Goal: Complete application form: Complete application form

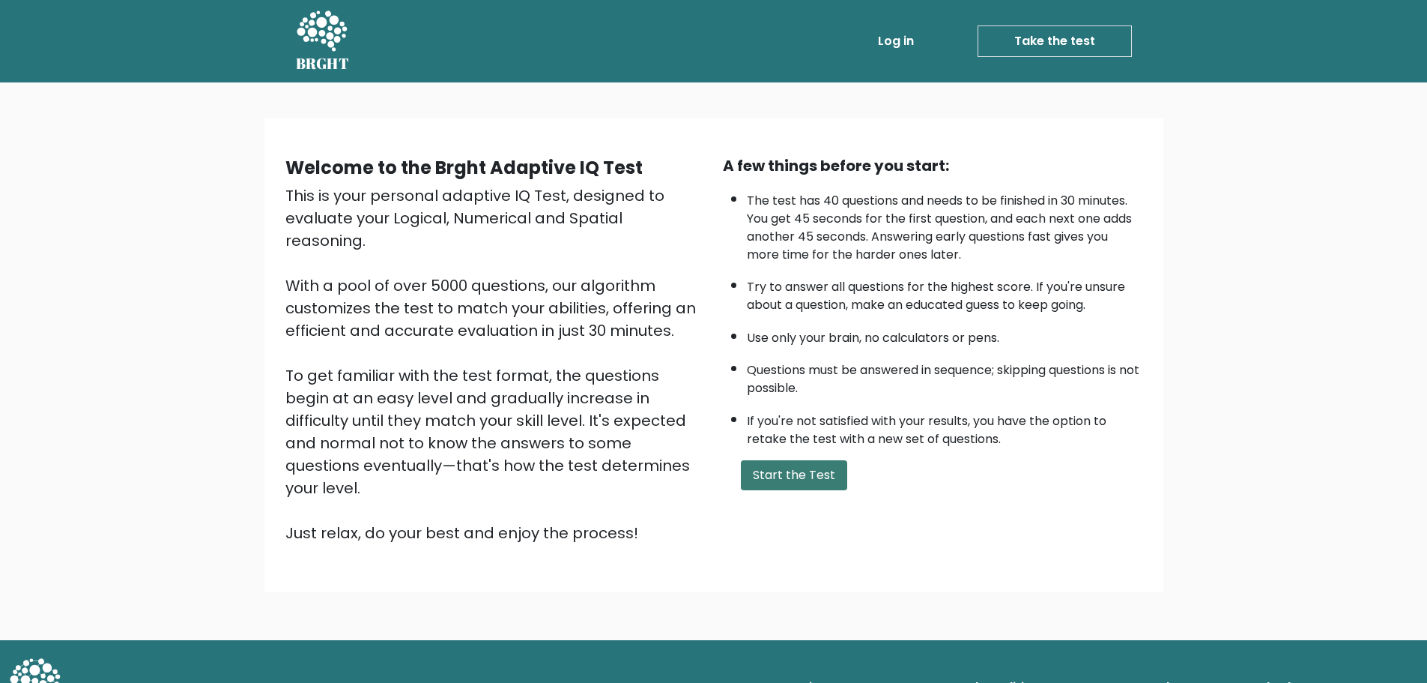
click at [796, 479] on button "Start the Test" at bounding box center [794, 475] width 106 height 30
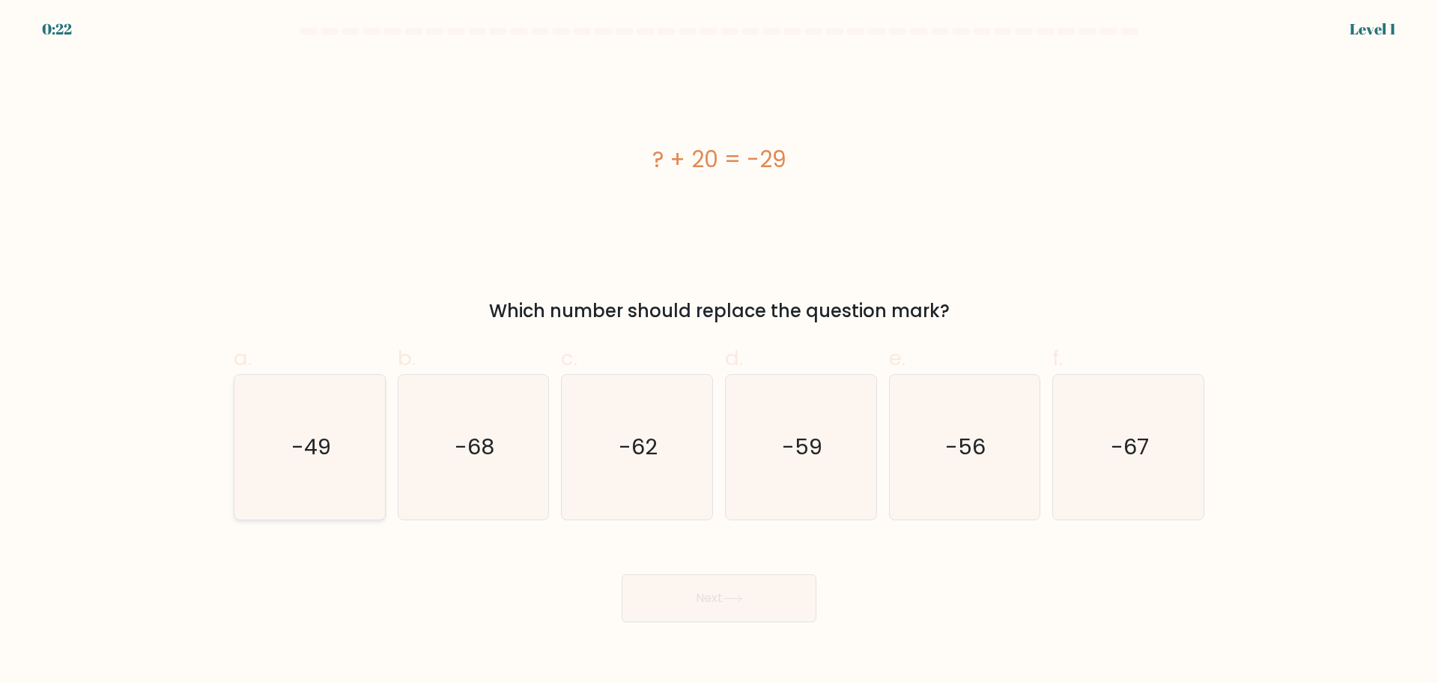
click at [323, 455] on text "-49" at bounding box center [311, 447] width 40 height 30
click at [719, 351] on input "a. -49" at bounding box center [719, 347] width 1 height 10
radio input "true"
click at [722, 608] on button "Next" at bounding box center [719, 598] width 195 height 48
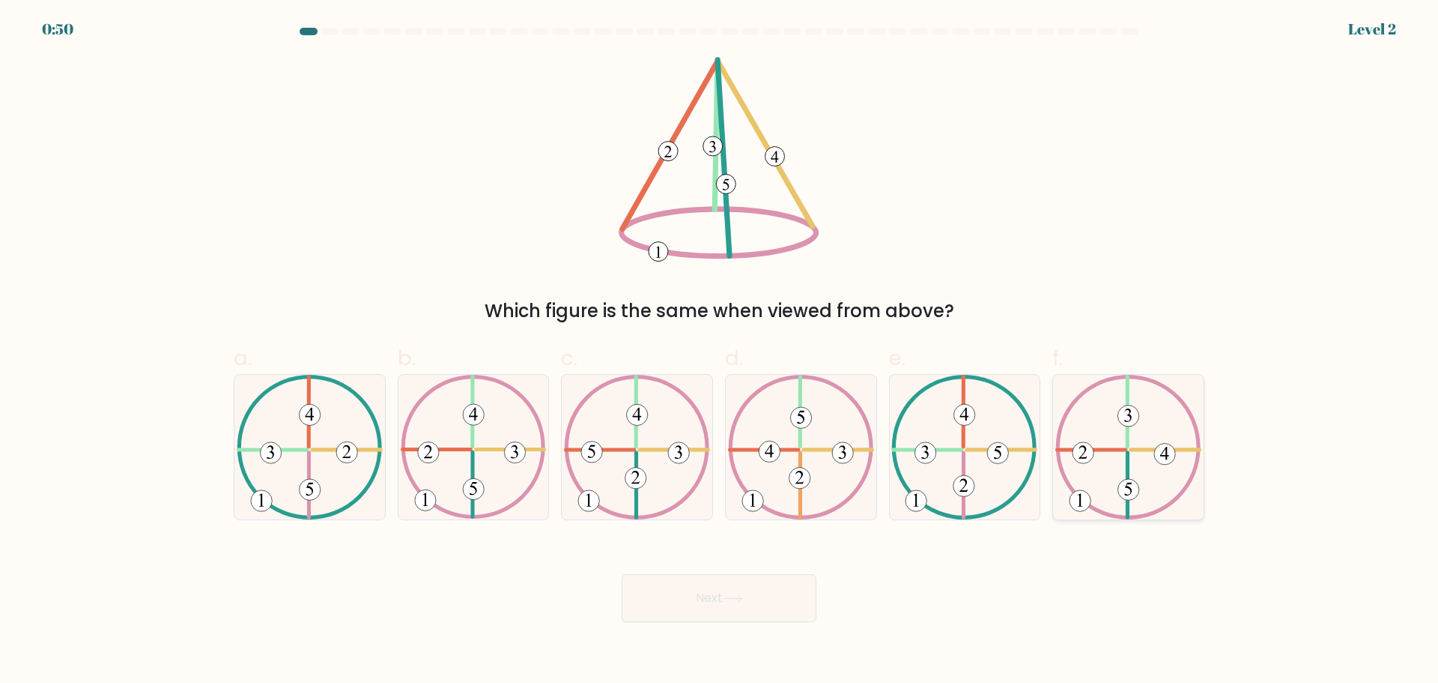
click at [1144, 455] on icon at bounding box center [1129, 447] width 146 height 145
click at [720, 351] on input "f." at bounding box center [719, 347] width 1 height 10
radio input "true"
click at [760, 605] on button "Next" at bounding box center [719, 598] width 195 height 48
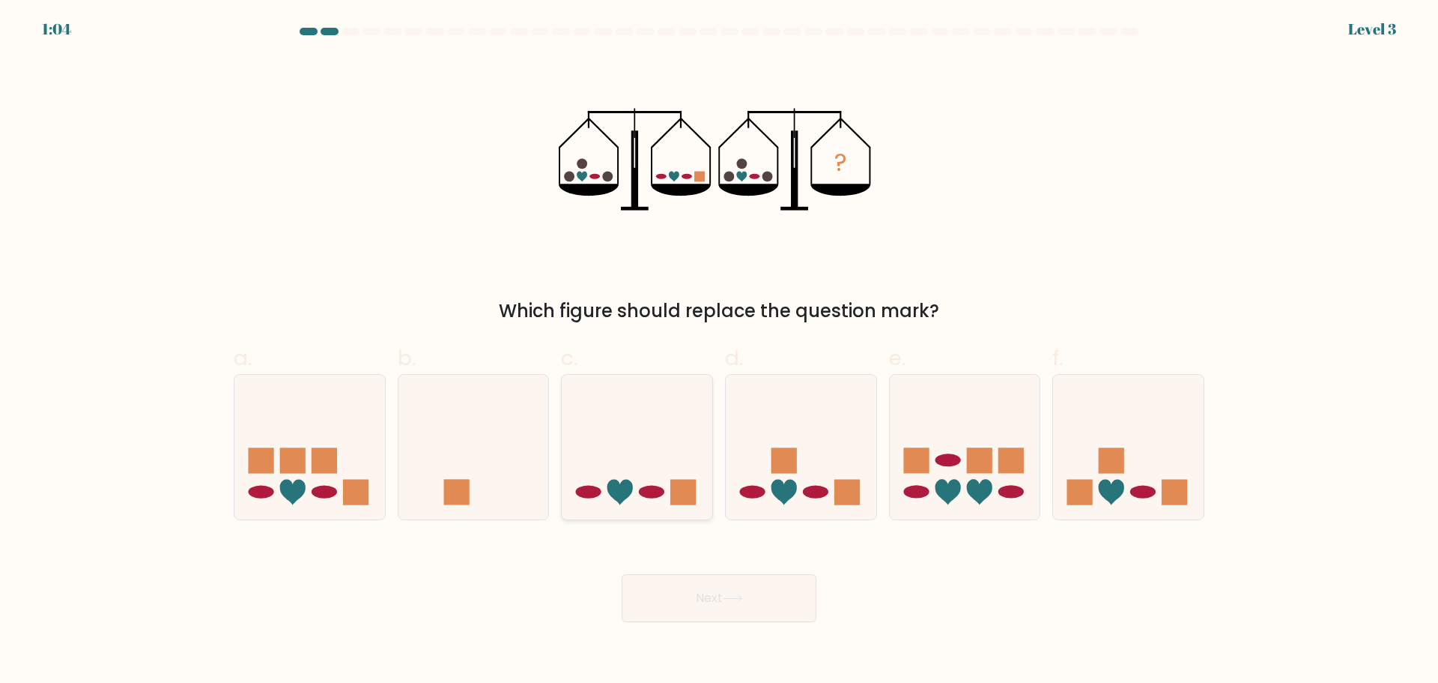
click at [650, 485] on icon at bounding box center [637, 446] width 151 height 124
click at [719, 351] on input "c." at bounding box center [719, 347] width 1 height 10
radio input "true"
click at [748, 600] on button "Next" at bounding box center [719, 598] width 195 height 48
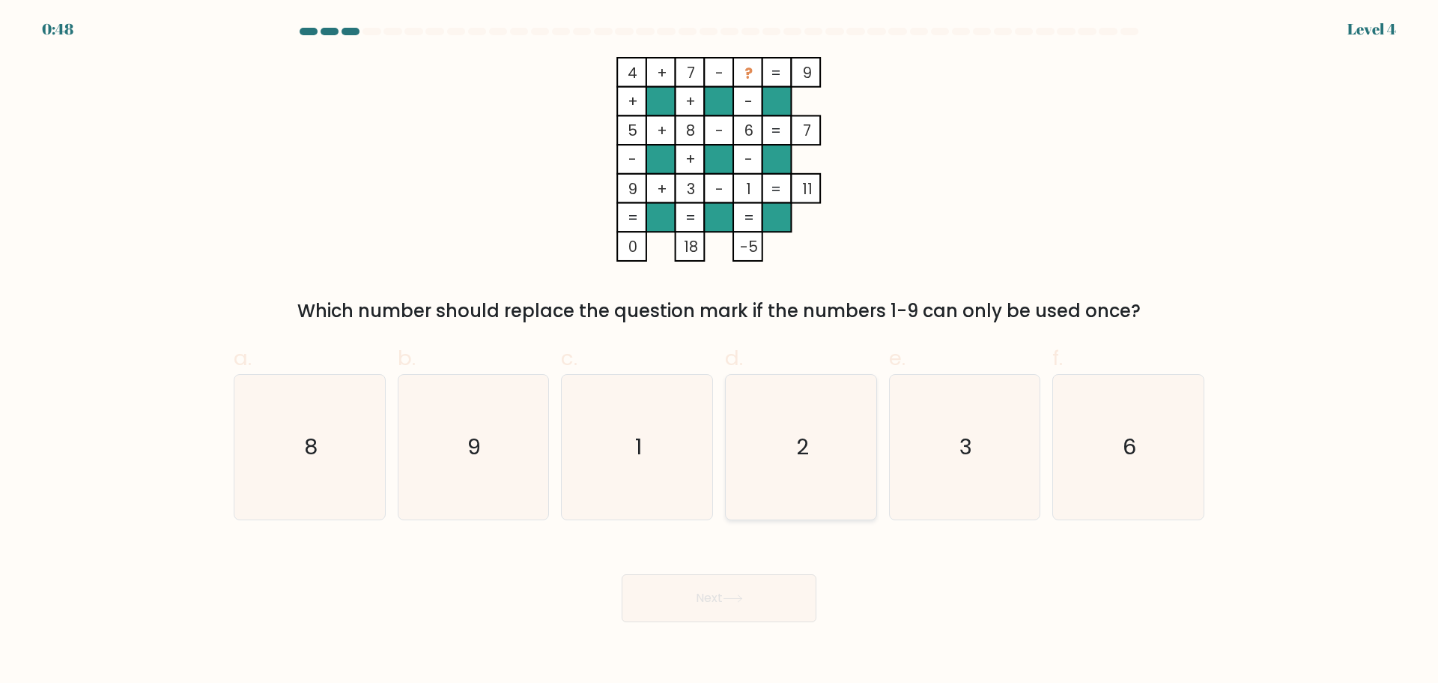
click at [811, 446] on icon "2" at bounding box center [801, 447] width 145 height 145
click at [720, 351] on input "d. 2" at bounding box center [719, 347] width 1 height 10
radio input "true"
click at [745, 613] on button "Next" at bounding box center [719, 598] width 195 height 48
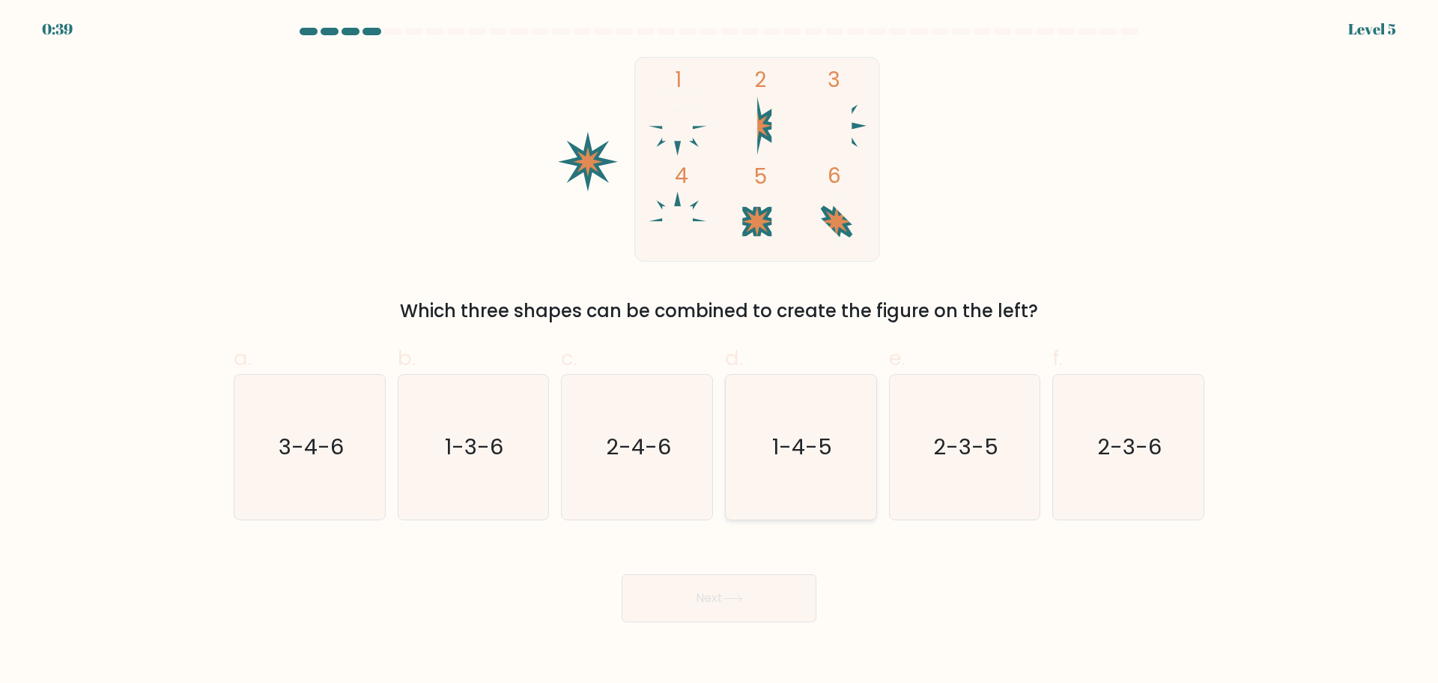
click at [802, 447] on text "1-4-5" at bounding box center [802, 447] width 60 height 30
click at [720, 351] on input "d. 1-4-5" at bounding box center [719, 347] width 1 height 10
radio input "true"
click at [751, 575] on button "Next" at bounding box center [719, 598] width 195 height 48
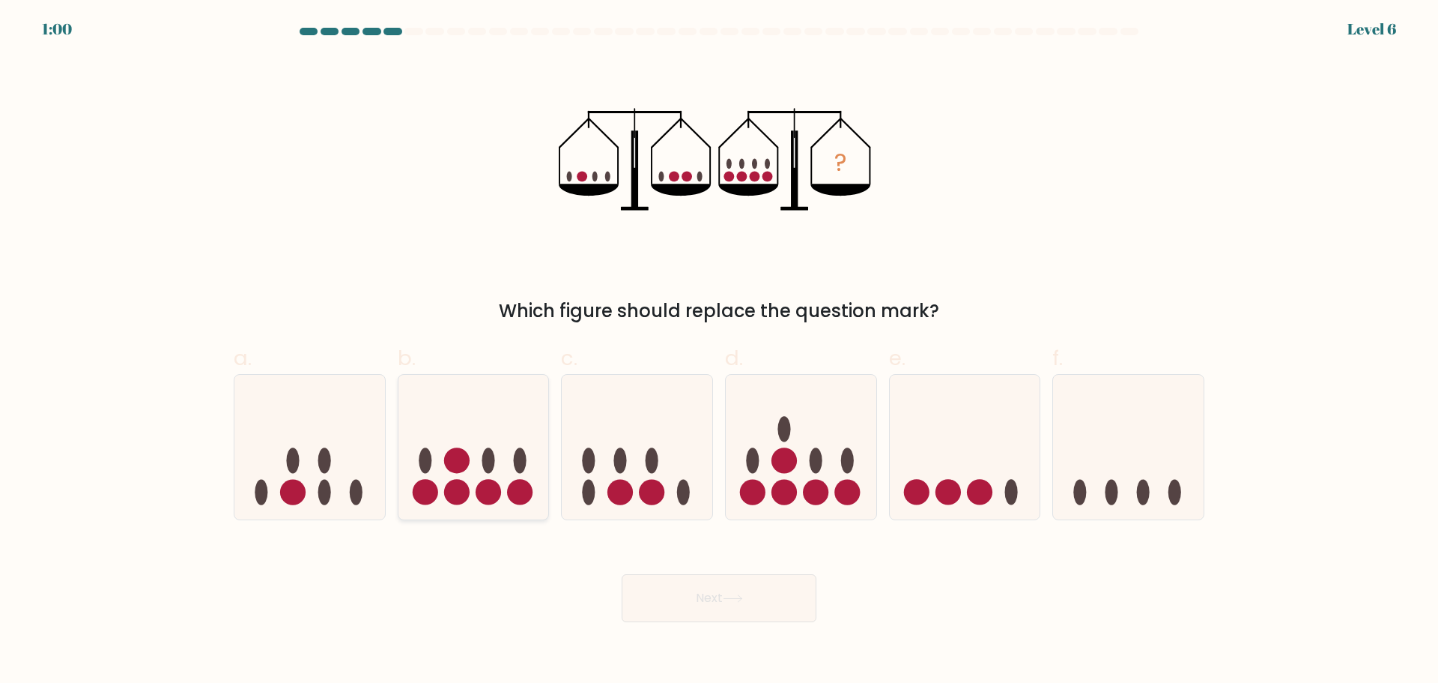
click at [493, 493] on circle at bounding box center [488, 491] width 25 height 25
click at [719, 351] on input "b." at bounding box center [719, 347] width 1 height 10
radio input "true"
click at [754, 613] on button "Next" at bounding box center [719, 598] width 195 height 48
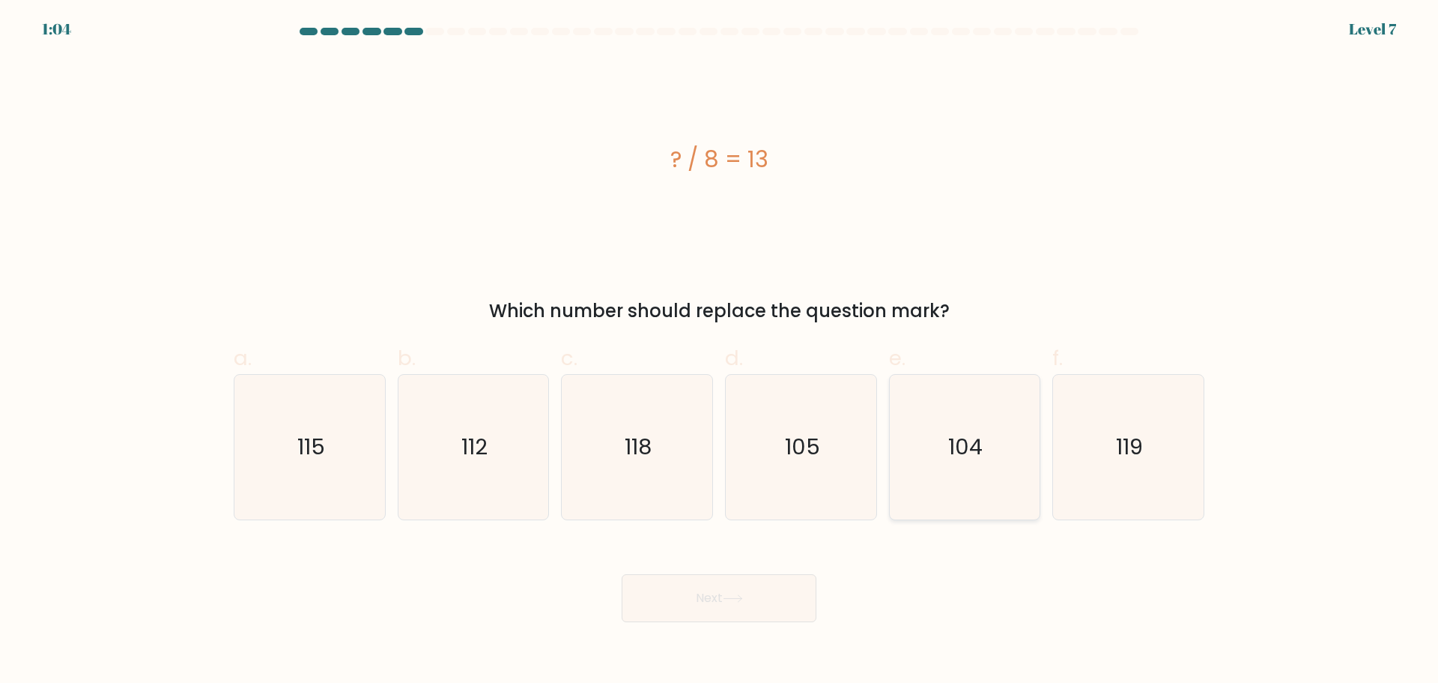
click at [973, 471] on icon "104" at bounding box center [964, 447] width 145 height 145
click at [720, 351] on input "e. 104" at bounding box center [719, 347] width 1 height 10
radio input "true"
click at [733, 608] on button "Next" at bounding box center [719, 598] width 195 height 48
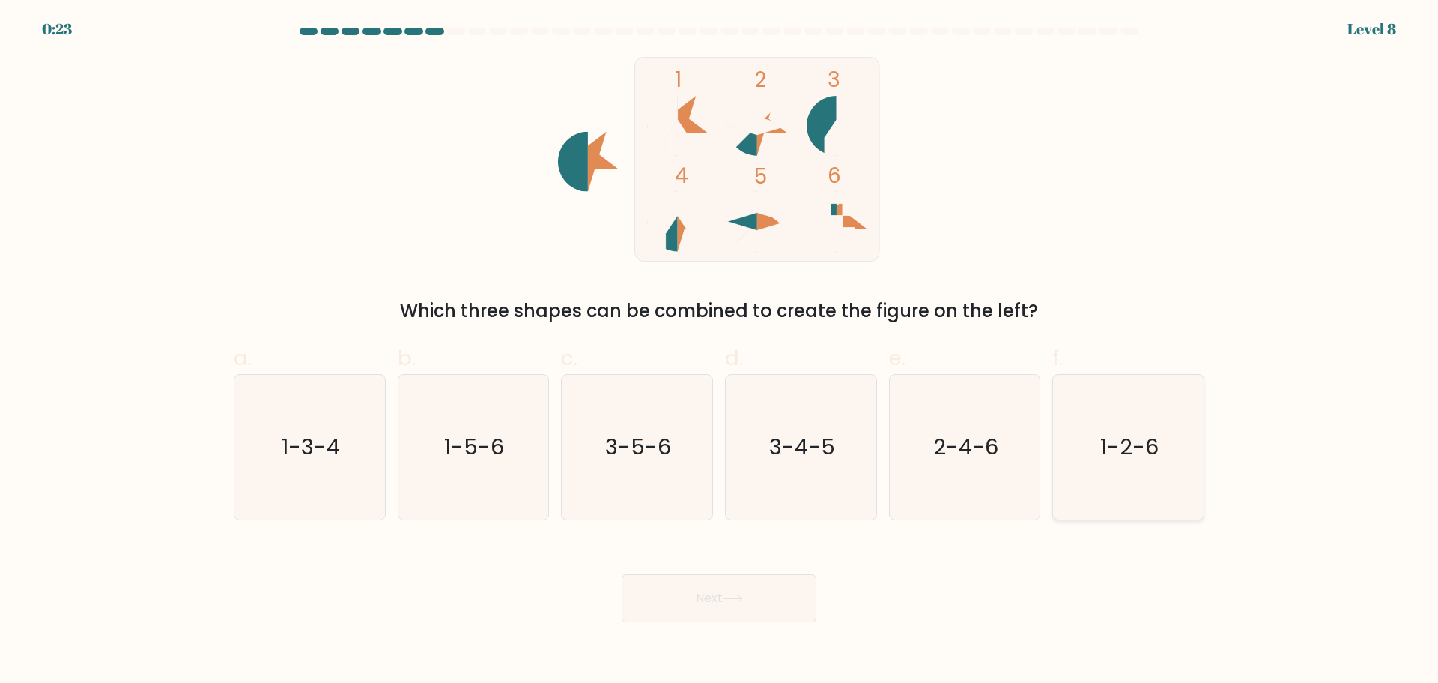
click at [1143, 464] on icon "1-2-6" at bounding box center [1128, 447] width 145 height 145
click at [720, 351] on input "f. 1-2-6" at bounding box center [719, 347] width 1 height 10
radio input "true"
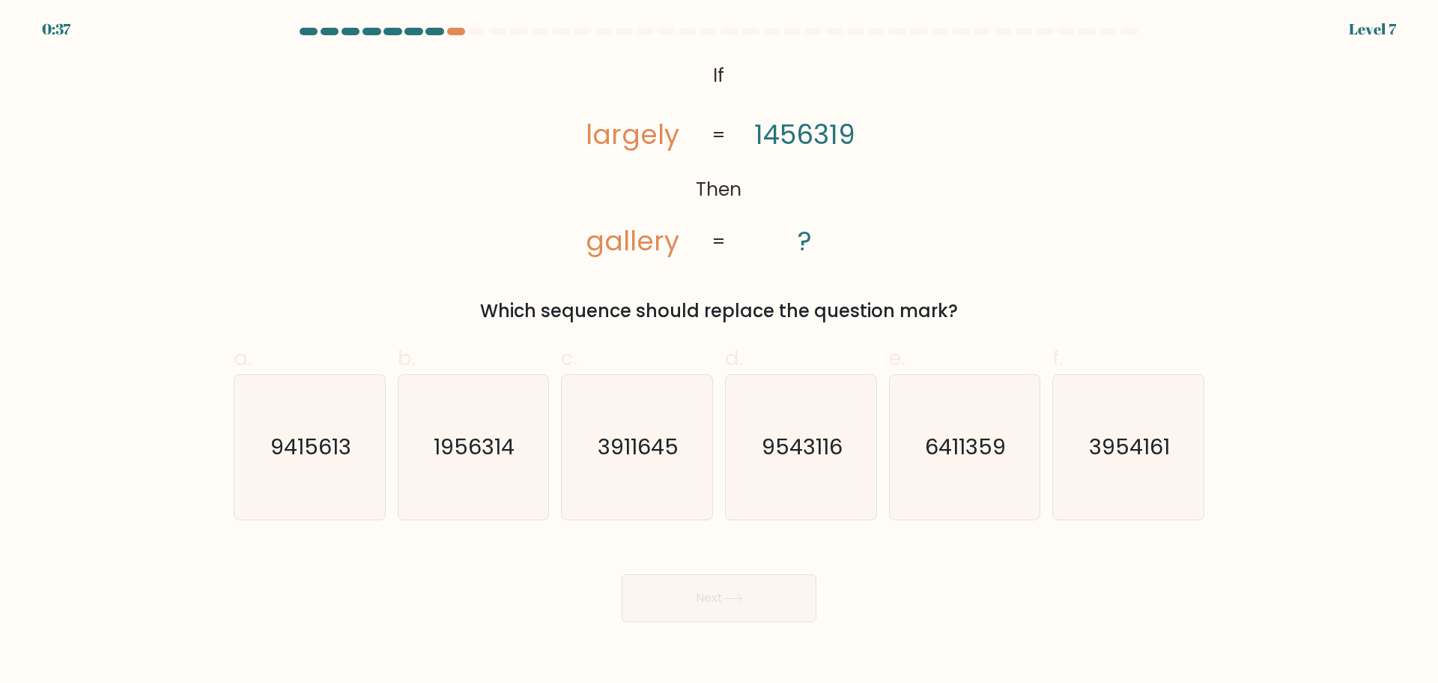
click at [431, 31] on div at bounding box center [435, 31] width 18 height 7
drag, startPoint x: 444, startPoint y: 28, endPoint x: 457, endPoint y: 33, distance: 13.5
click at [447, 29] on at bounding box center [719, 31] width 842 height 7
click at [459, 33] on div at bounding box center [456, 31] width 18 height 7
click at [456, 28] on div at bounding box center [456, 31] width 18 height 7
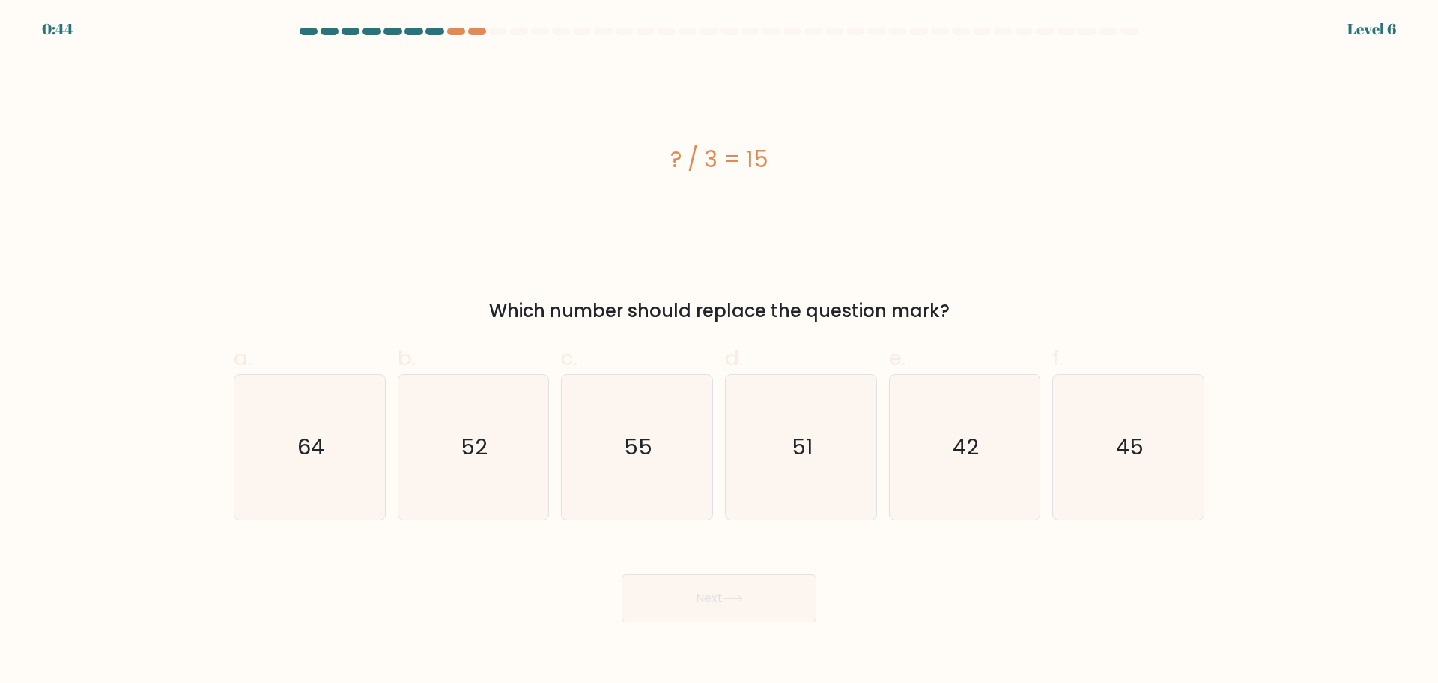
click at [968, 450] on text "42" at bounding box center [966, 447] width 26 height 30
click at [720, 351] on input "e. 42" at bounding box center [719, 347] width 1 height 10
radio input "true"
click at [968, 450] on text "42" at bounding box center [966, 447] width 26 height 30
click at [720, 351] on input "e. 42" at bounding box center [719, 347] width 1 height 10
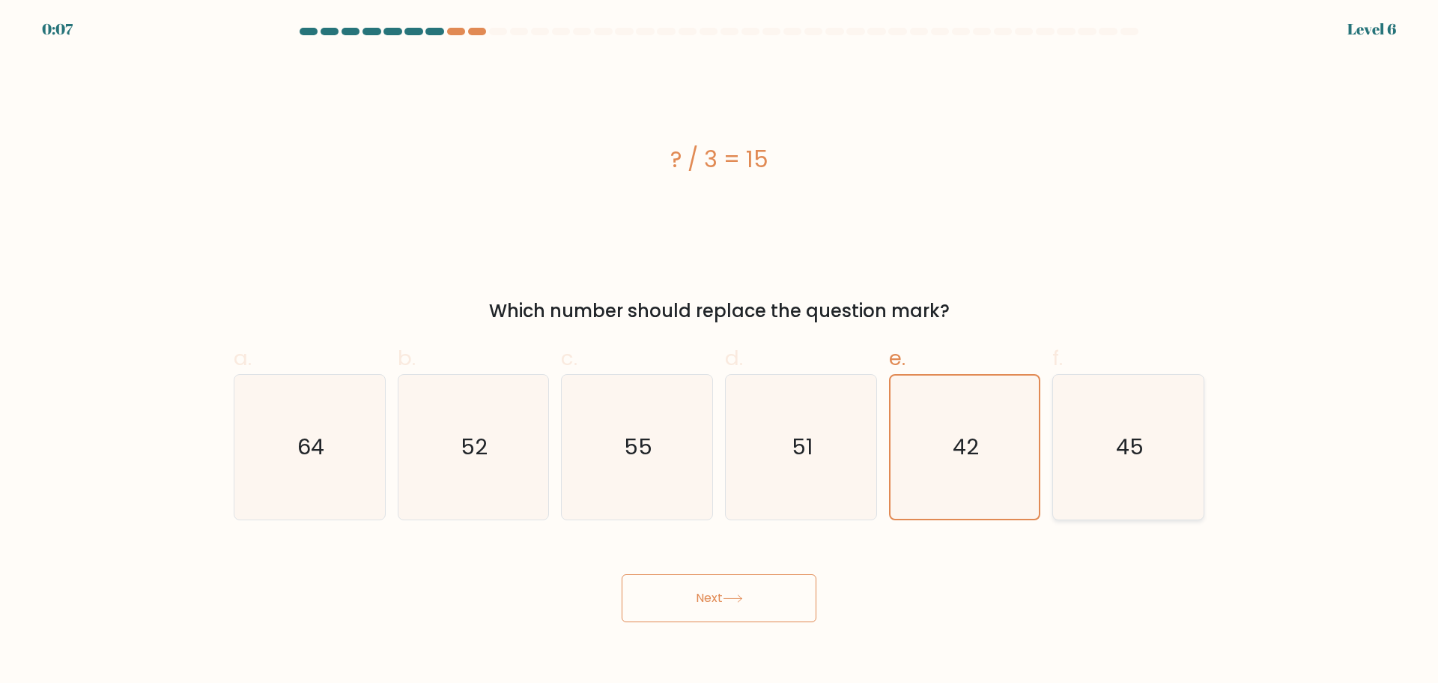
drag, startPoint x: 1160, startPoint y: 438, endPoint x: 1062, endPoint y: 499, distance: 115.2
click at [1160, 438] on icon "45" at bounding box center [1128, 447] width 145 height 145
click at [720, 351] on input "f. 45" at bounding box center [719, 347] width 1 height 10
radio input "true"
click at [768, 607] on button "Next" at bounding box center [719, 598] width 195 height 48
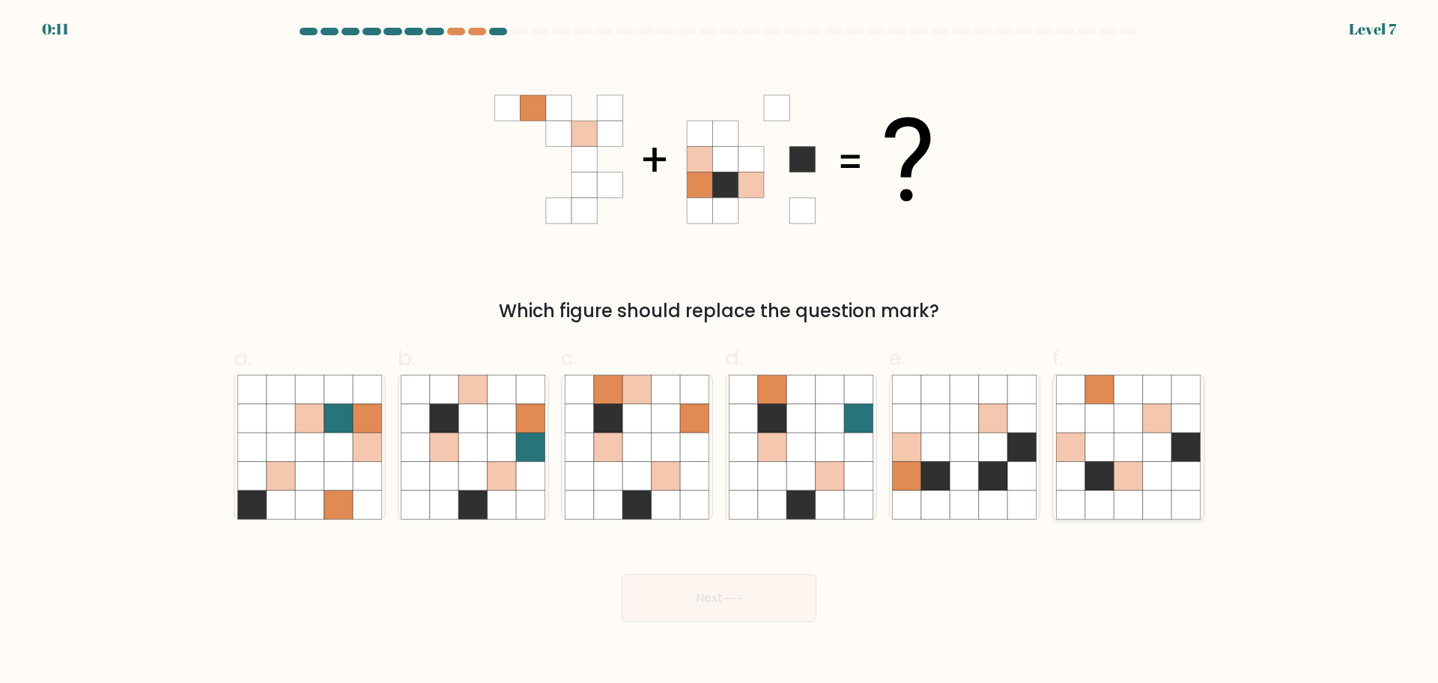
click at [1151, 486] on icon at bounding box center [1157, 475] width 28 height 28
click at [720, 351] on input "f." at bounding box center [719, 347] width 1 height 10
radio input "true"
click at [720, 590] on button "Next" at bounding box center [719, 598] width 195 height 48
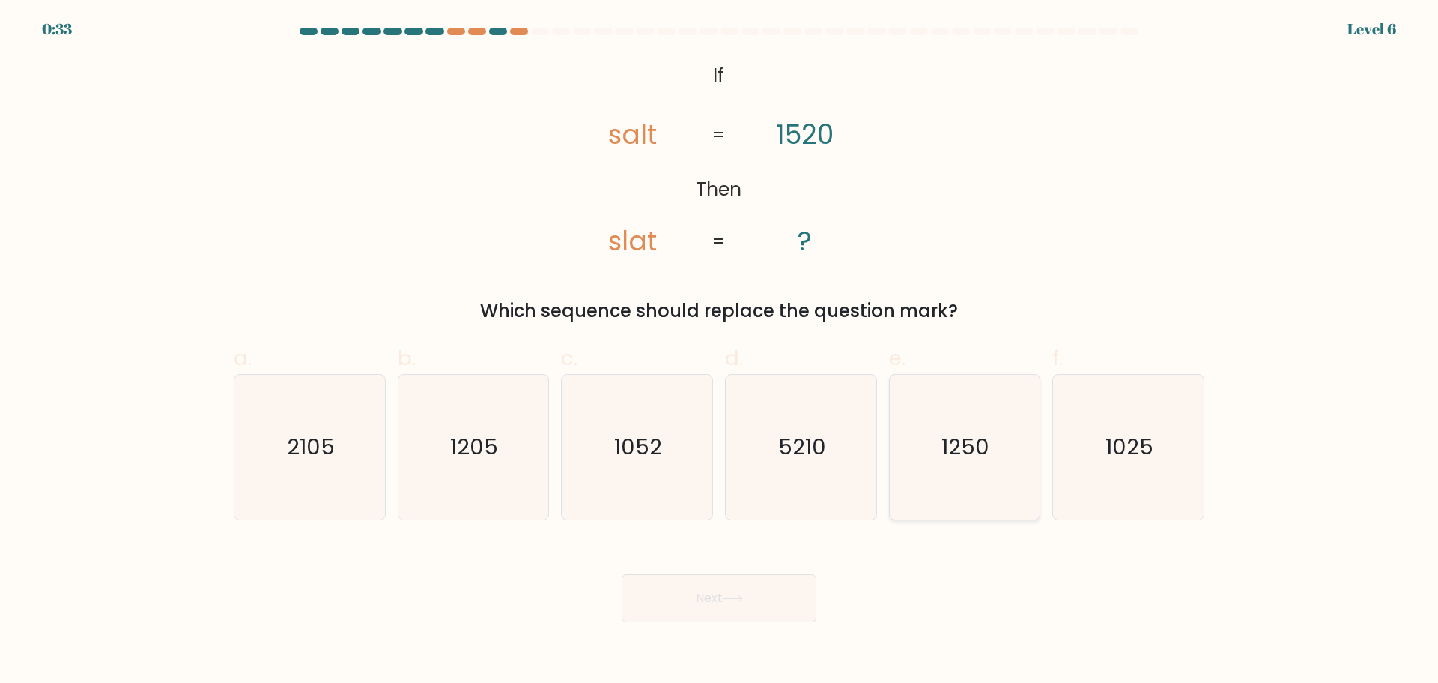
click at [975, 456] on text "1250" at bounding box center [967, 447] width 48 height 30
click at [720, 351] on input "e. 1250" at bounding box center [719, 347] width 1 height 10
radio input "true"
click at [748, 595] on button "Next" at bounding box center [719, 598] width 195 height 48
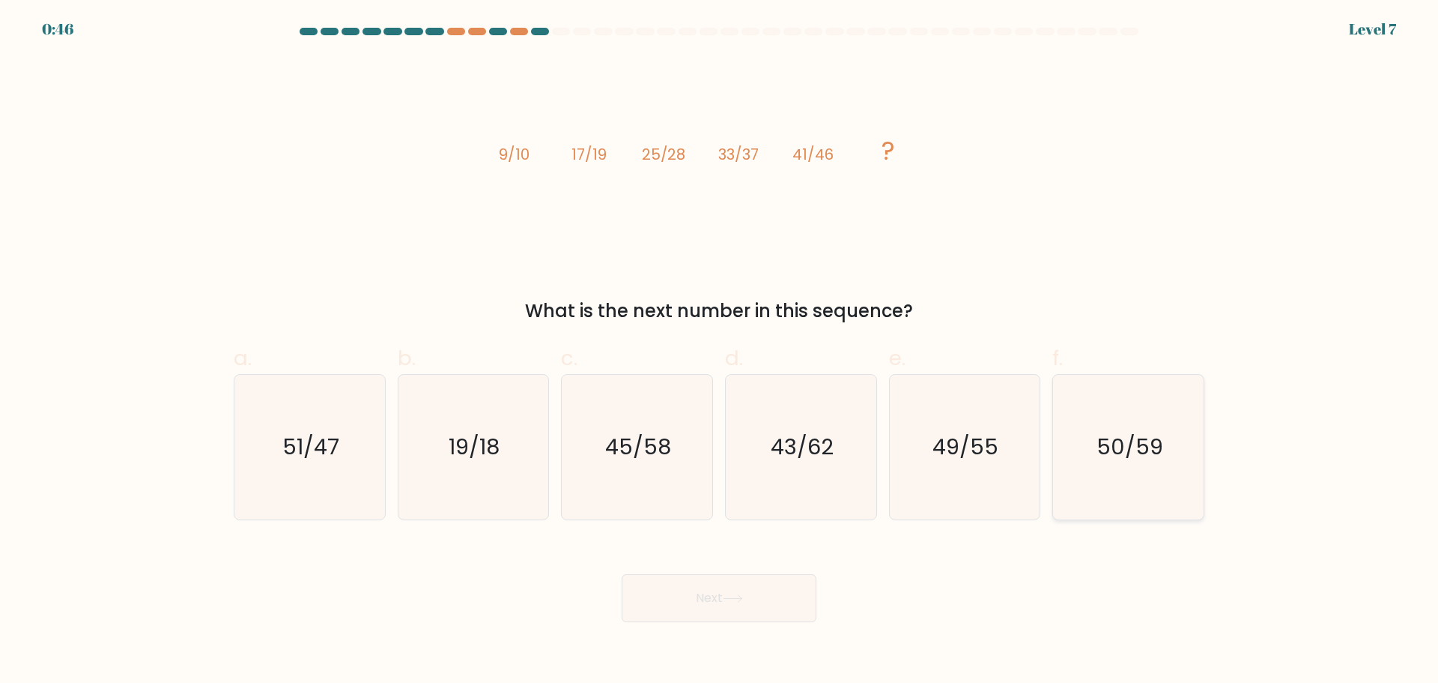
click at [1117, 438] on text "50/59" at bounding box center [1130, 447] width 67 height 30
click at [720, 351] on input "f. 50/59" at bounding box center [719, 347] width 1 height 10
radio input "true"
click at [986, 446] on text "49/55" at bounding box center [967, 447] width 66 height 30
click at [720, 351] on input "e. 49/55" at bounding box center [719, 347] width 1 height 10
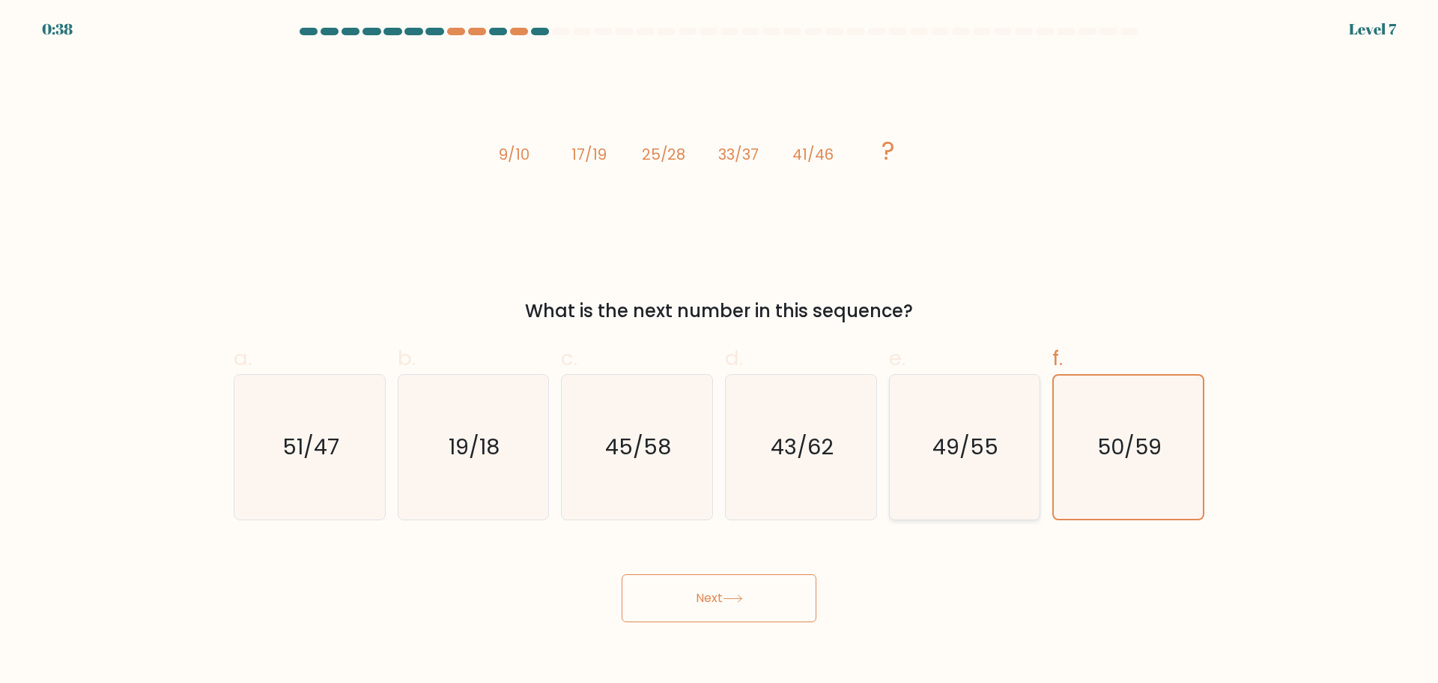
radio input "true"
click at [760, 599] on button "Next" at bounding box center [719, 598] width 195 height 48
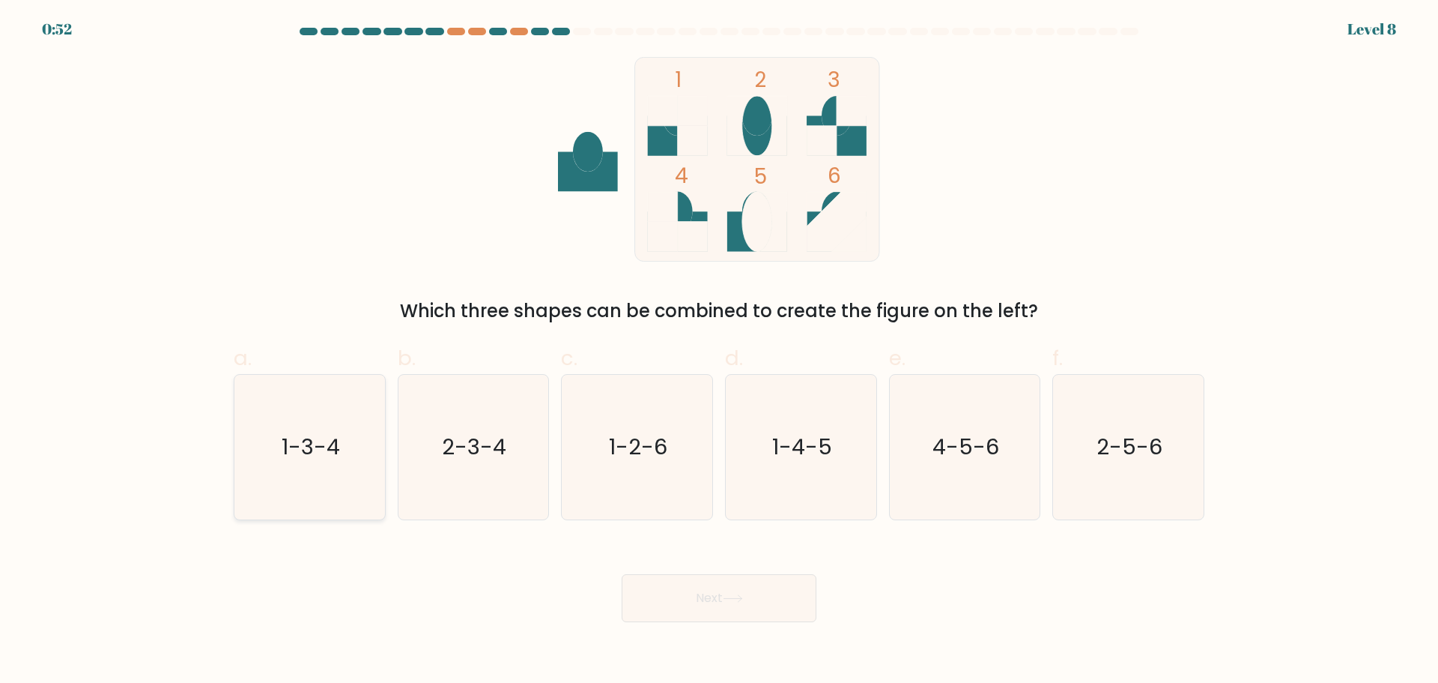
click at [317, 445] on text "1-3-4" at bounding box center [311, 447] width 58 height 30
click at [719, 351] on input "a. 1-3-4" at bounding box center [719, 347] width 1 height 10
radio input "true"
click at [743, 596] on icon at bounding box center [733, 598] width 20 height 8
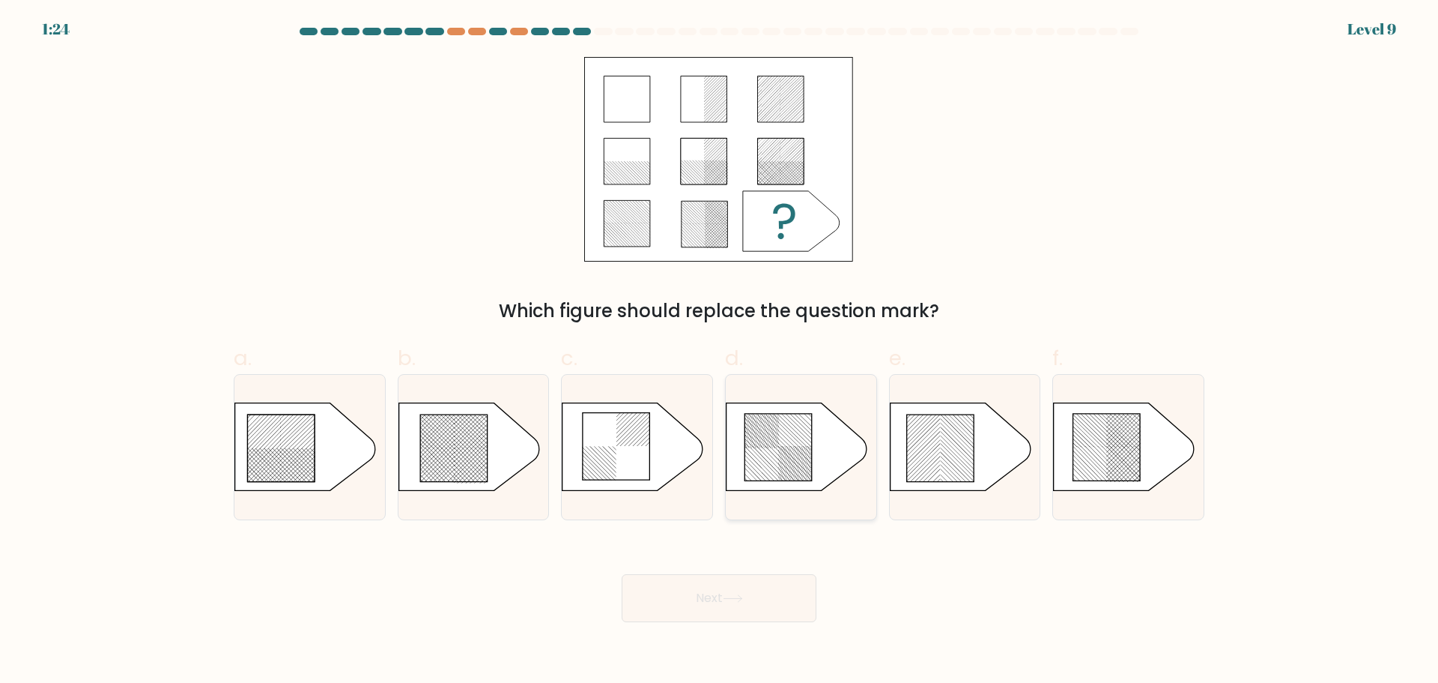
click at [782, 458] on icon at bounding box center [778, 447] width 67 height 67
click at [720, 351] on input "d." at bounding box center [719, 347] width 1 height 10
radio input "true"
click at [779, 597] on button "Next" at bounding box center [719, 598] width 195 height 48
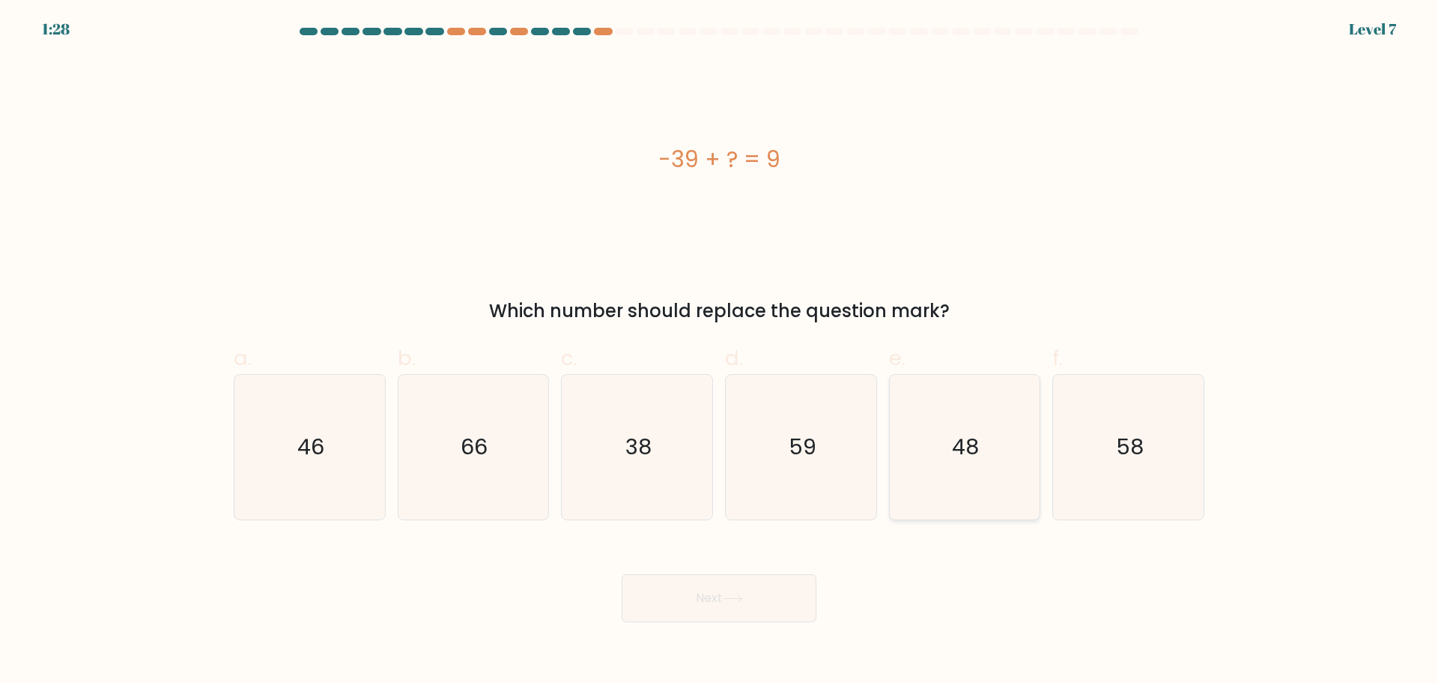
click at [960, 446] on text "48" at bounding box center [966, 447] width 27 height 30
click at [720, 351] on input "e. 48" at bounding box center [719, 347] width 1 height 10
radio input "true"
click at [739, 611] on button "Next" at bounding box center [719, 598] width 195 height 48
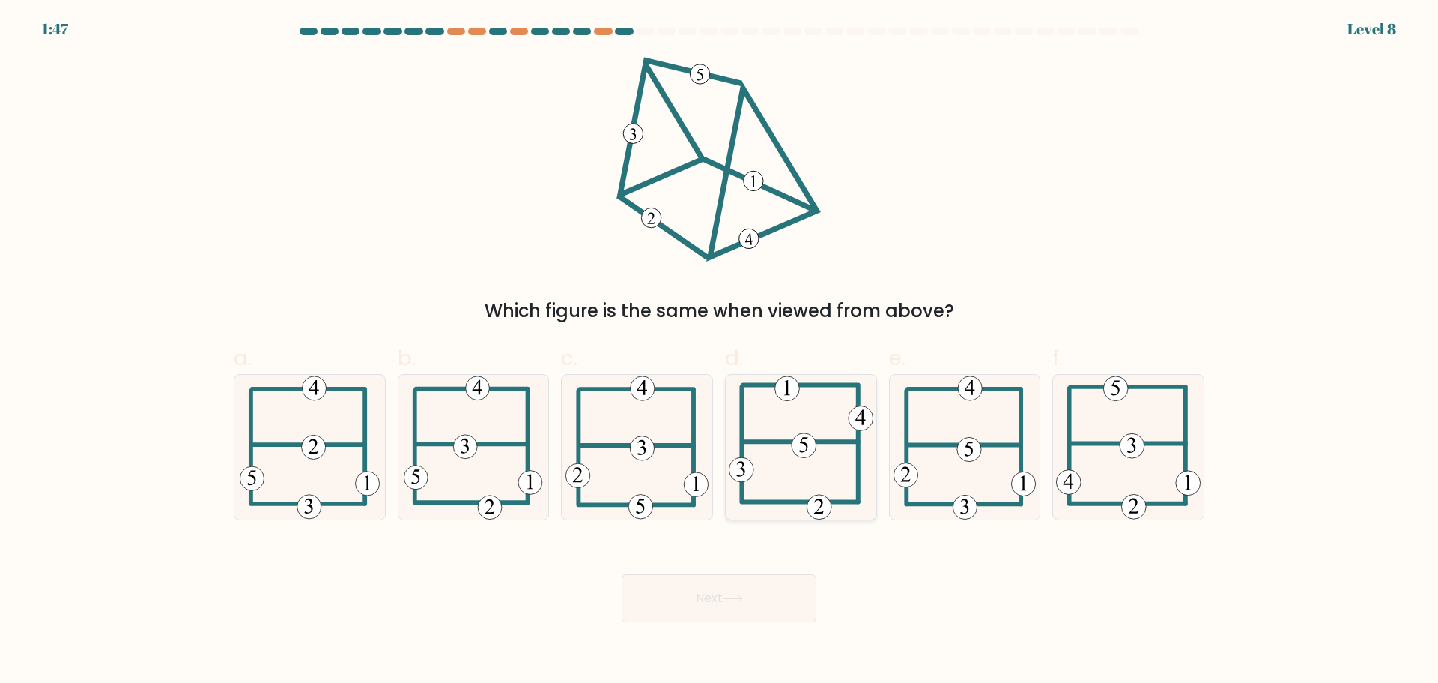
click at [808, 453] on 714 at bounding box center [804, 444] width 25 height 25
click at [720, 351] on input "d." at bounding box center [719, 347] width 1 height 10
radio input "true"
click at [778, 587] on button "Next" at bounding box center [719, 598] width 195 height 48
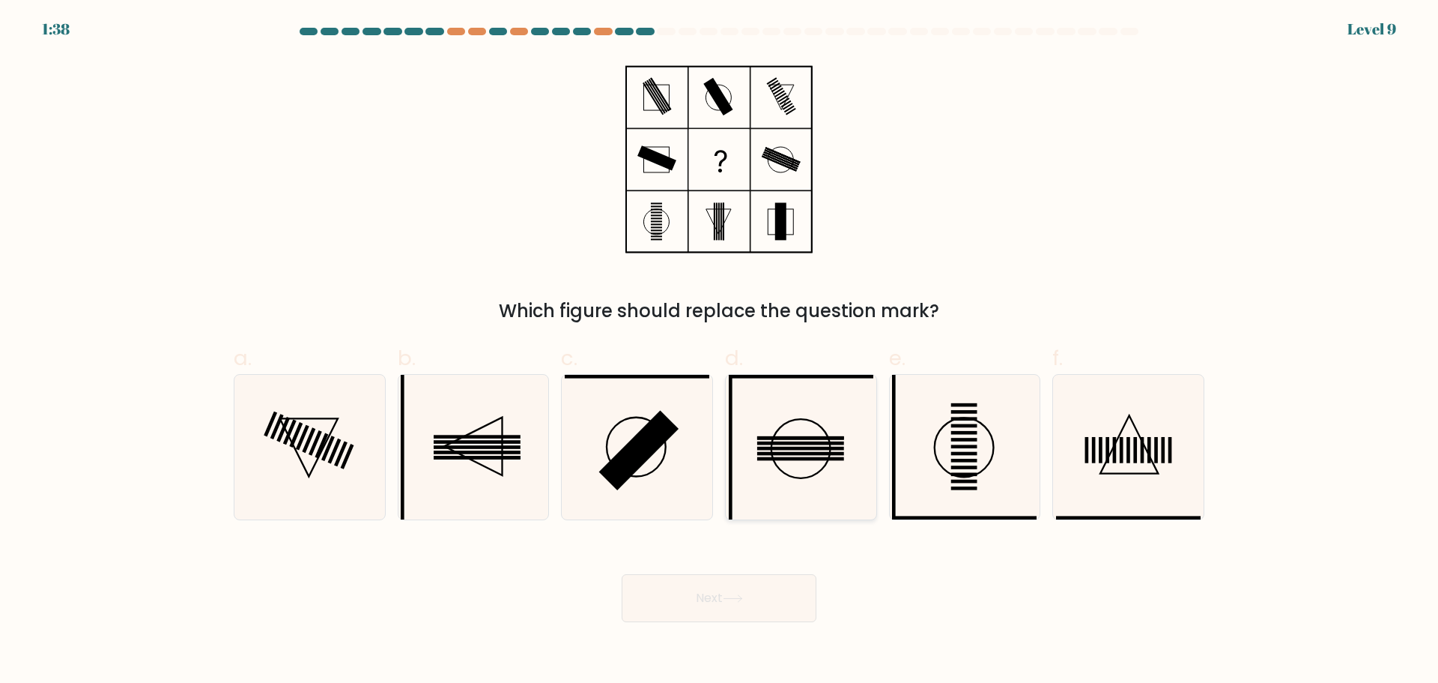
click at [823, 450] on rect at bounding box center [800, 448] width 87 height 4
click at [720, 351] on input "d." at bounding box center [719, 347] width 1 height 10
radio input "true"
click at [723, 609] on button "Next" at bounding box center [719, 598] width 195 height 48
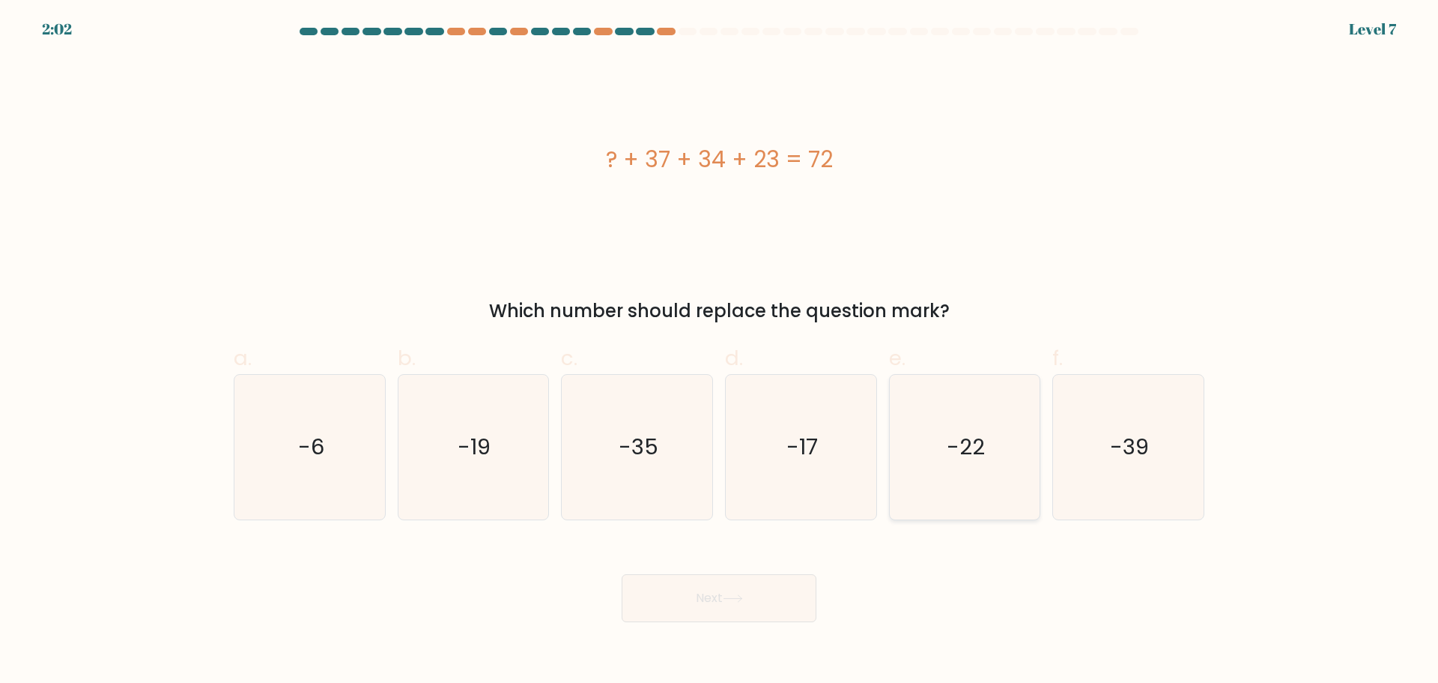
click at [999, 433] on icon "-22" at bounding box center [964, 447] width 145 height 145
click at [720, 351] on input "e. -22" at bounding box center [719, 347] width 1 height 10
radio input "true"
click at [703, 591] on button "Next" at bounding box center [719, 598] width 195 height 48
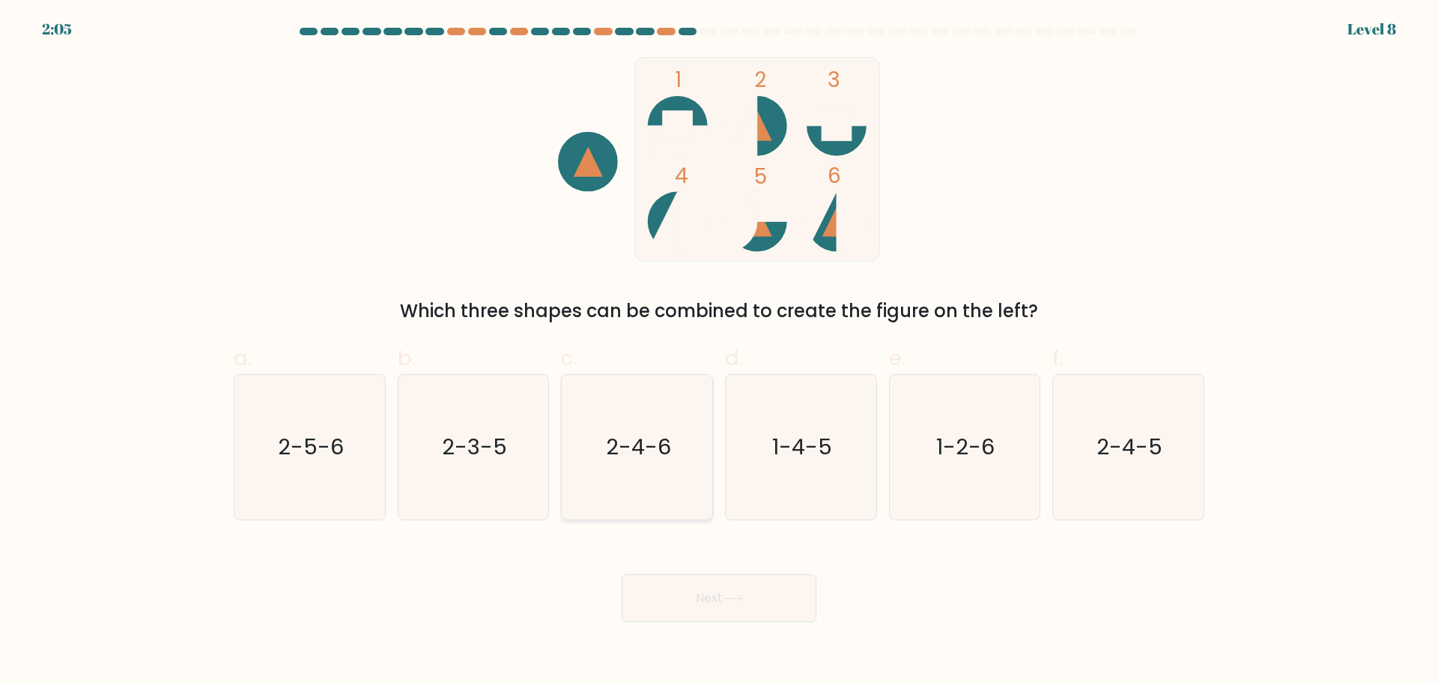
click at [650, 467] on icon "2-4-6" at bounding box center [637, 447] width 145 height 145
click at [719, 351] on input "c. 2-4-6" at bounding box center [719, 347] width 1 height 10
radio input "true"
click at [716, 593] on button "Next" at bounding box center [719, 598] width 195 height 48
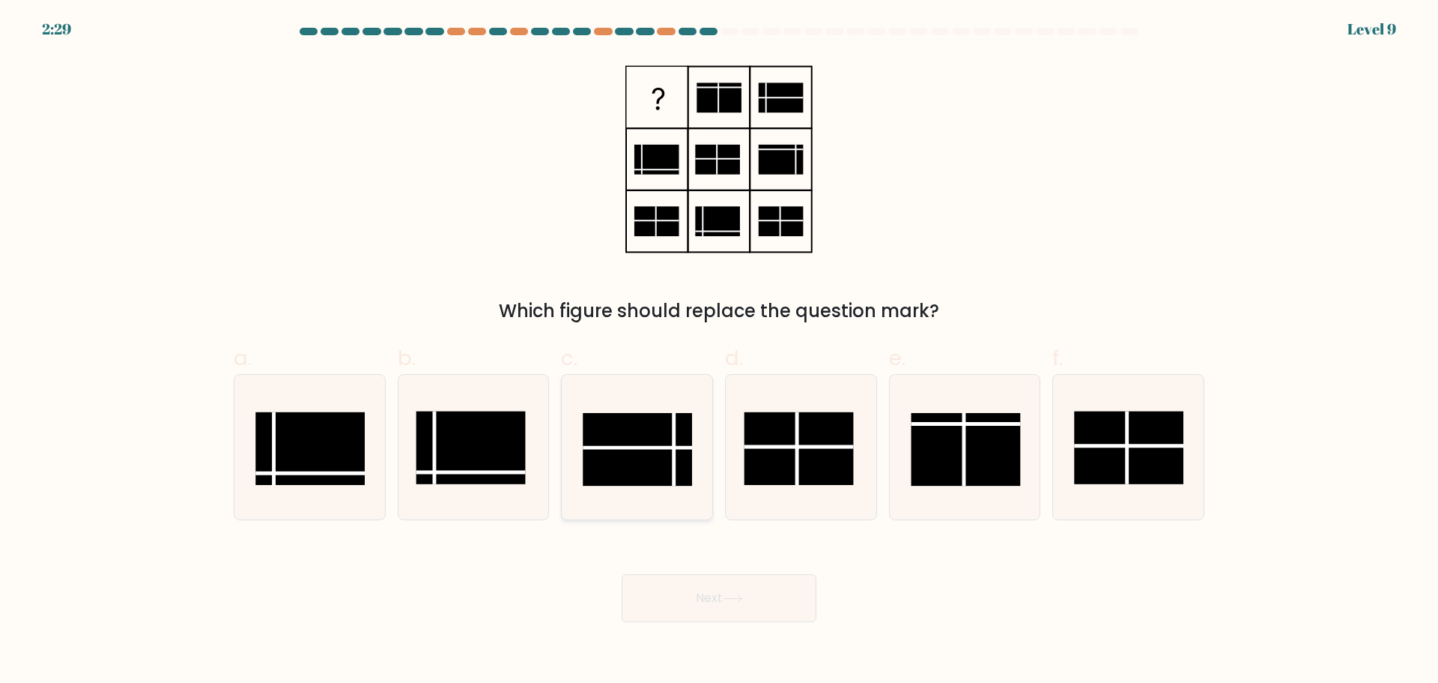
click at [644, 460] on rect at bounding box center [637, 449] width 109 height 73
click at [719, 351] on input "c." at bounding box center [719, 347] width 1 height 10
radio input "true"
click at [743, 604] on button "Next" at bounding box center [719, 598] width 195 height 48
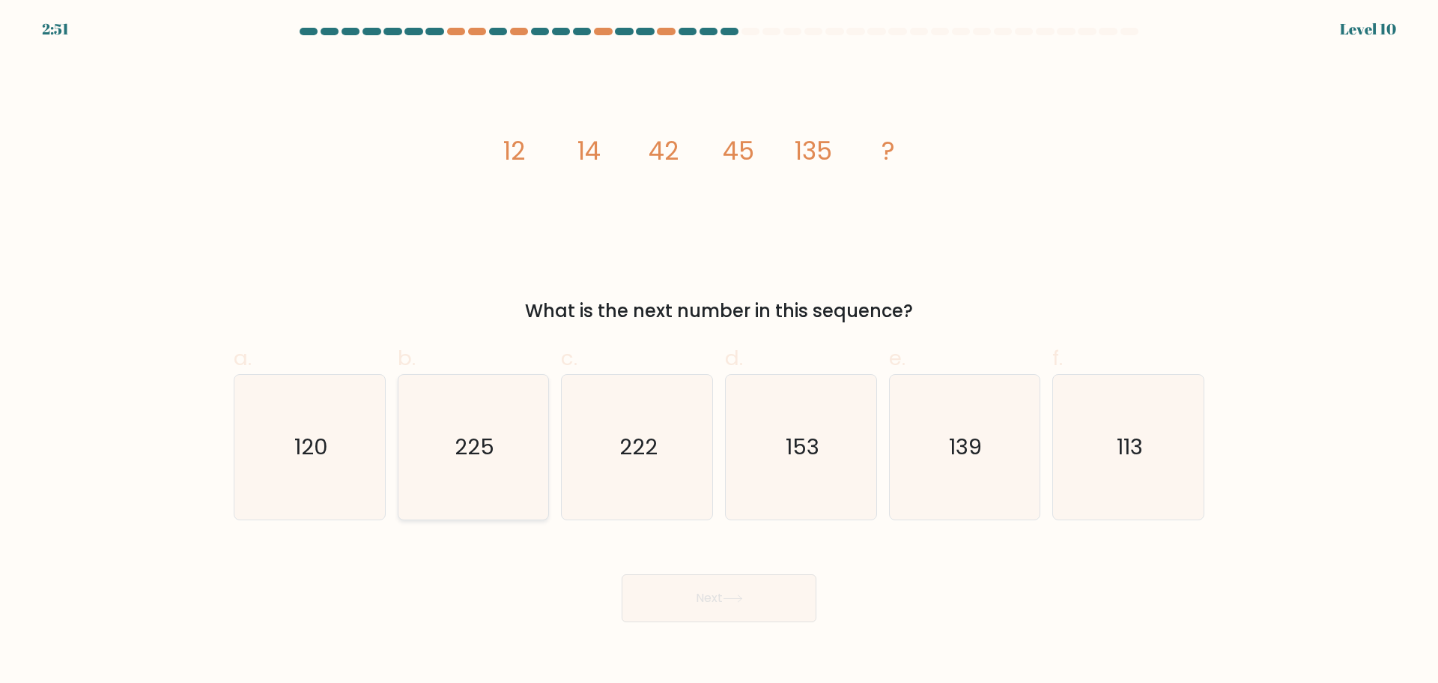
click at [493, 455] on text "225" at bounding box center [475, 447] width 40 height 30
click at [719, 351] on input "b. 225" at bounding box center [719, 347] width 1 height 10
radio input "true"
click at [693, 591] on button "Next" at bounding box center [719, 598] width 195 height 48
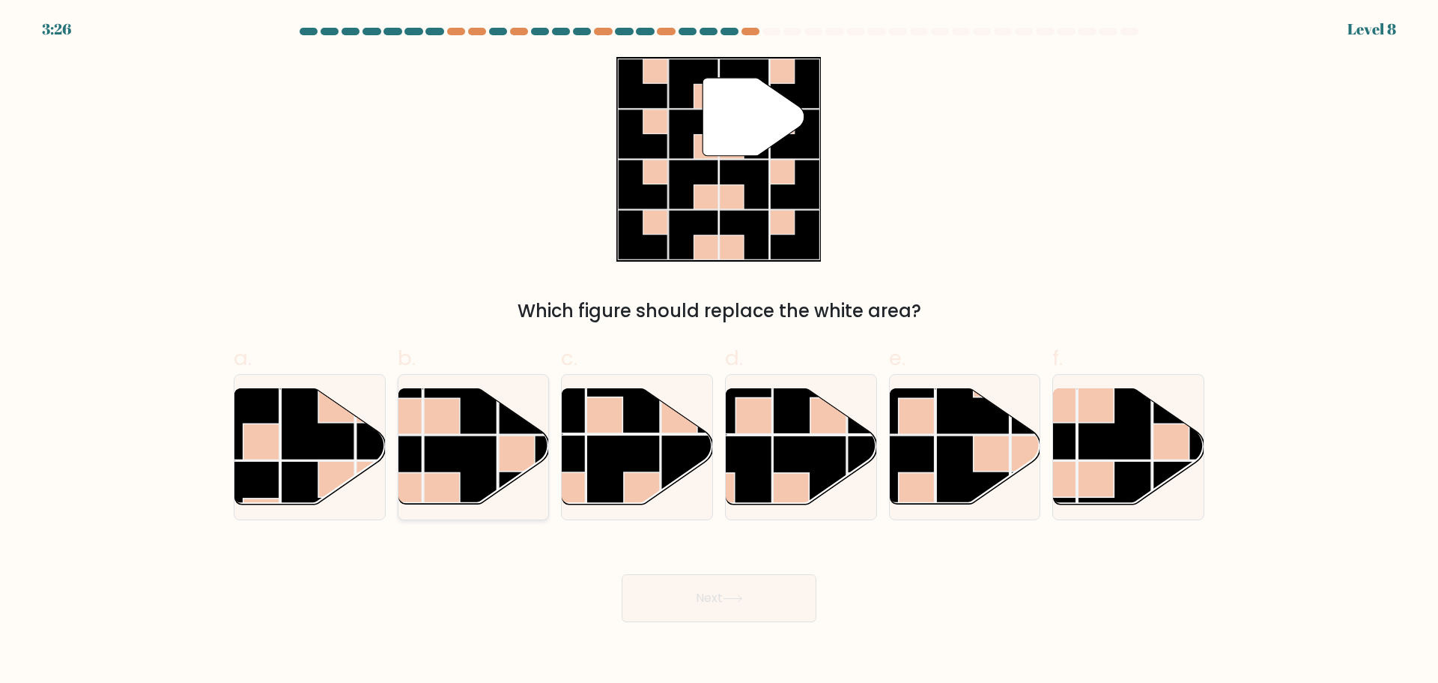
click at [450, 455] on rect at bounding box center [460, 471] width 73 height 73
click at [719, 351] on input "b." at bounding box center [719, 347] width 1 height 10
radio input "true"
click at [743, 601] on icon at bounding box center [733, 598] width 20 height 8
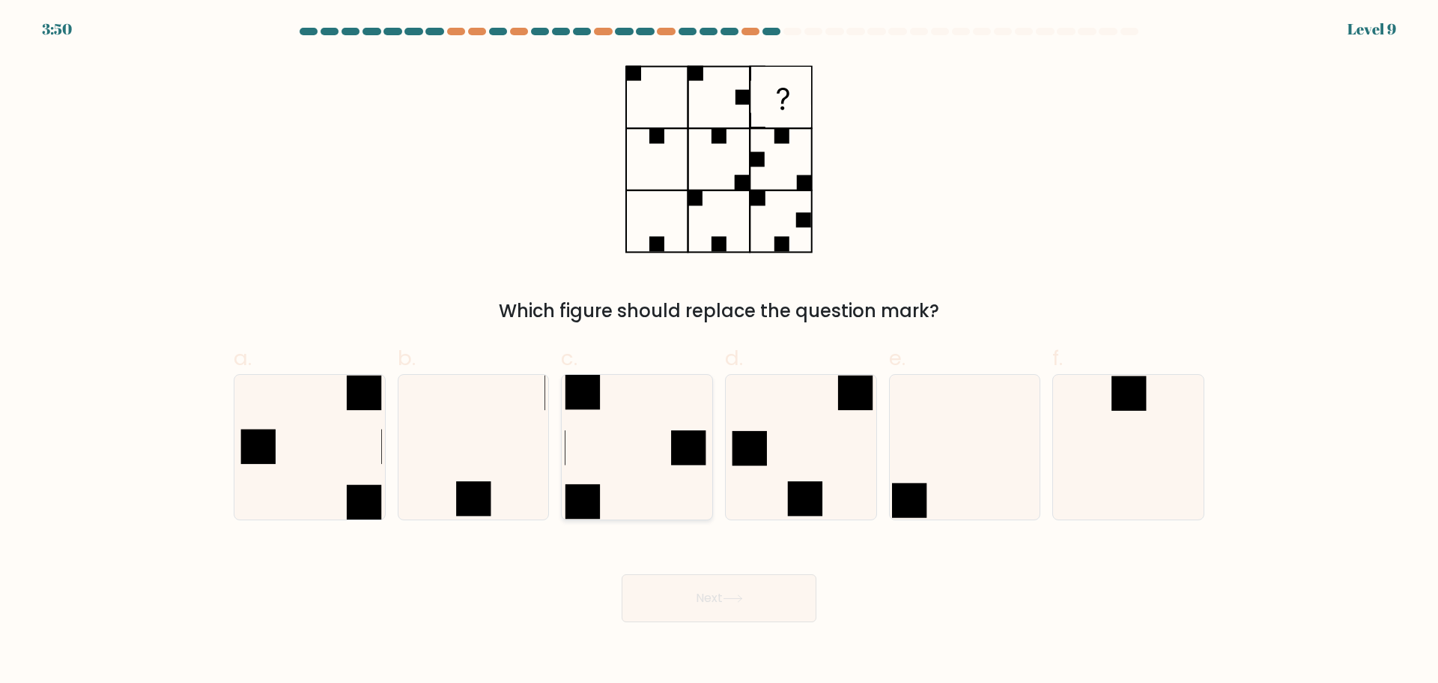
click at [637, 445] on icon at bounding box center [637, 447] width 145 height 145
click at [719, 351] on input "c." at bounding box center [719, 347] width 1 height 10
radio input "true"
click at [729, 592] on button "Next" at bounding box center [719, 598] width 195 height 48
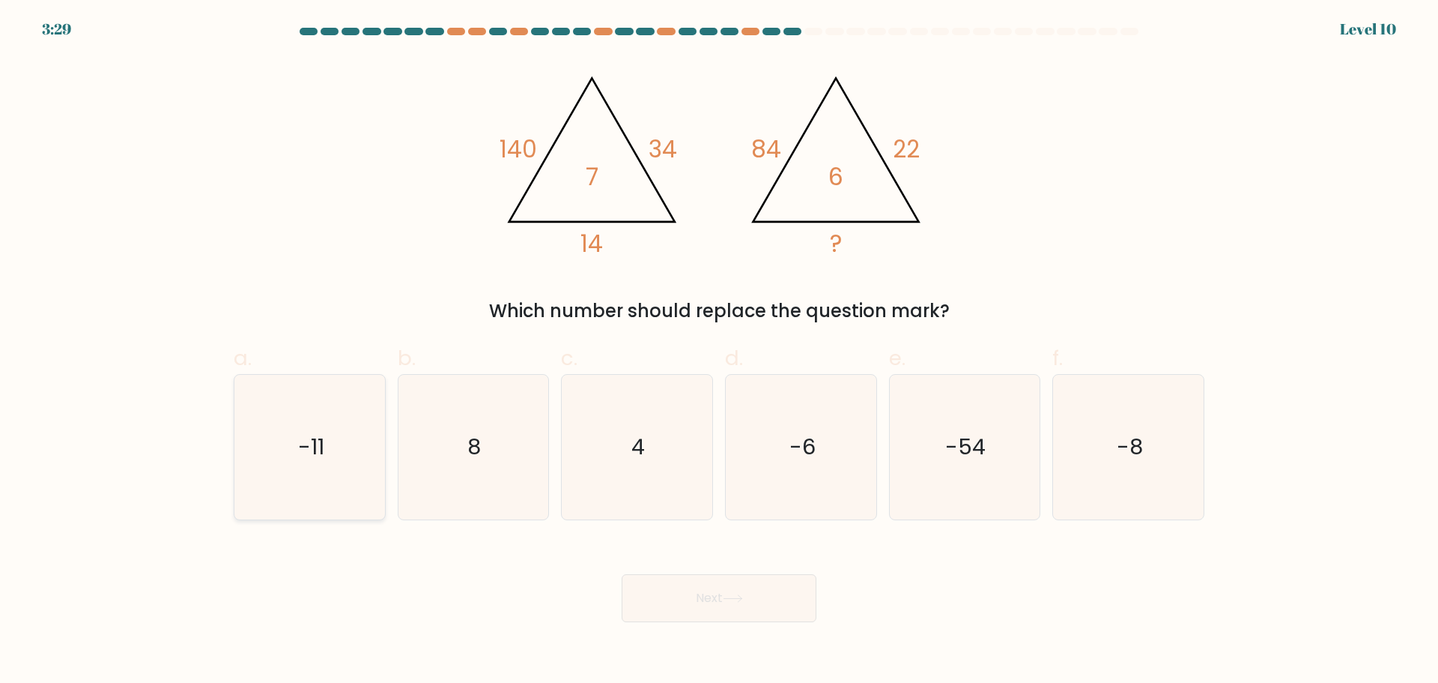
click at [299, 454] on text "-11" at bounding box center [311, 447] width 26 height 30
click at [719, 351] on input "a. -11" at bounding box center [719, 347] width 1 height 10
radio input "true"
click at [737, 613] on button "Next" at bounding box center [719, 598] width 195 height 48
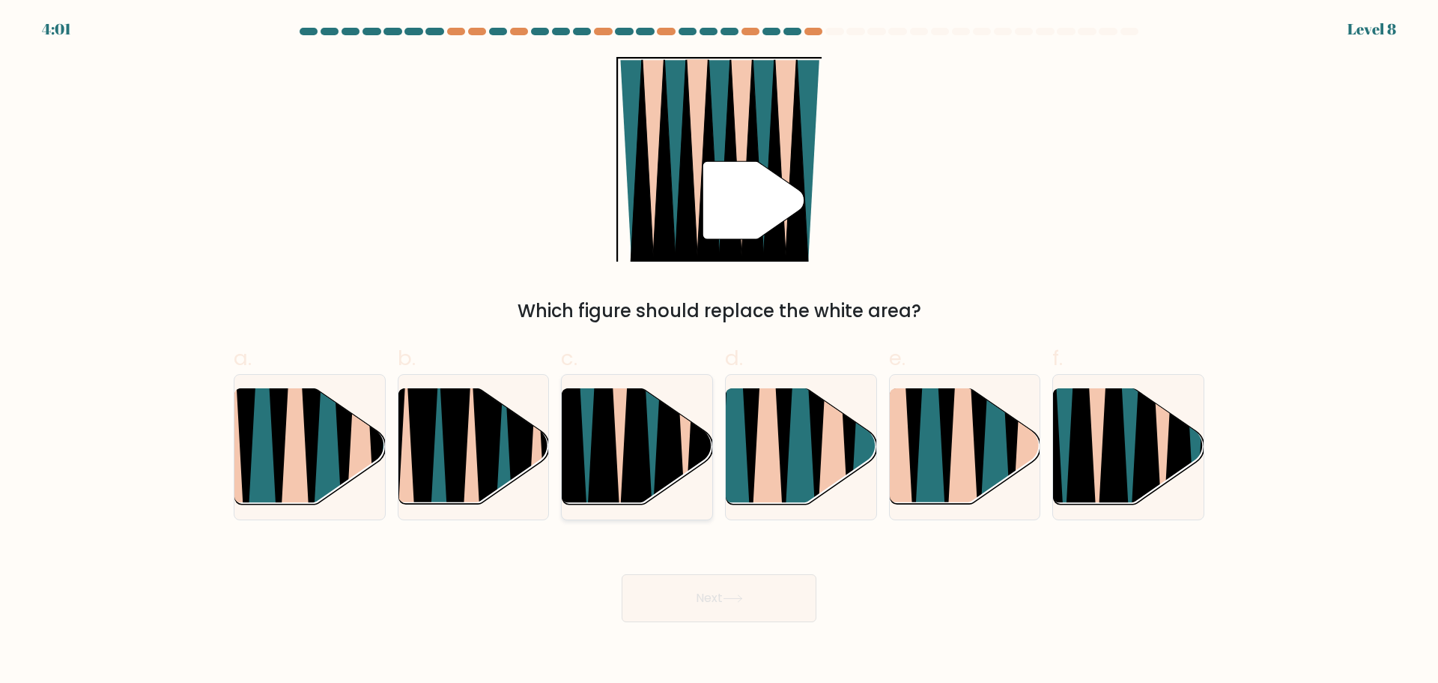
click at [613, 472] on icon at bounding box center [604, 389] width 34 height 301
click at [719, 351] on input "c." at bounding box center [719, 347] width 1 height 10
radio input "true"
click at [740, 599] on icon at bounding box center [733, 598] width 20 height 8
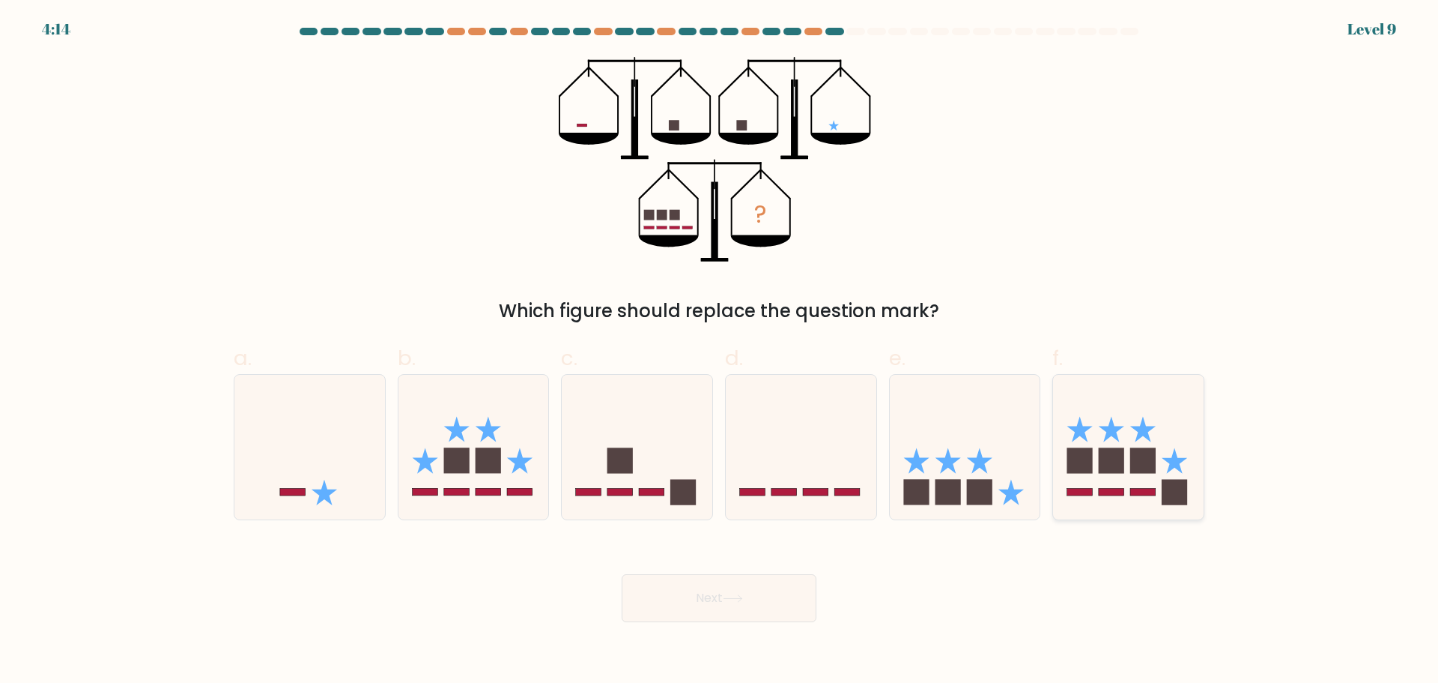
click at [1146, 453] on rect at bounding box center [1143, 459] width 25 height 25
click at [720, 351] on input "f." at bounding box center [719, 347] width 1 height 10
radio input "true"
click at [716, 610] on button "Next" at bounding box center [719, 598] width 195 height 48
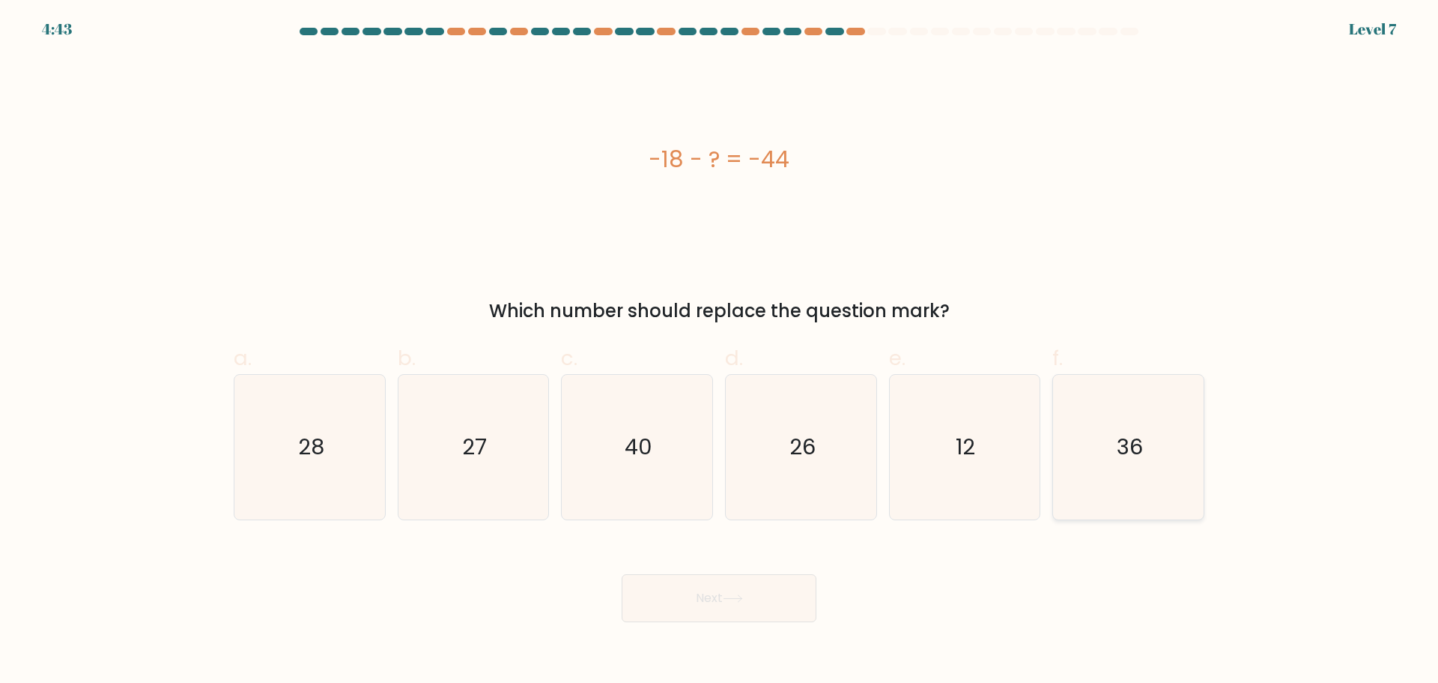
click at [1143, 471] on icon "36" at bounding box center [1128, 447] width 145 height 145
click at [720, 351] on input "f. 36" at bounding box center [719, 347] width 1 height 10
radio input "true"
drag, startPoint x: 811, startPoint y: 449, endPoint x: 778, endPoint y: 654, distance: 207.8
click at [810, 450] on text "26" at bounding box center [803, 447] width 26 height 30
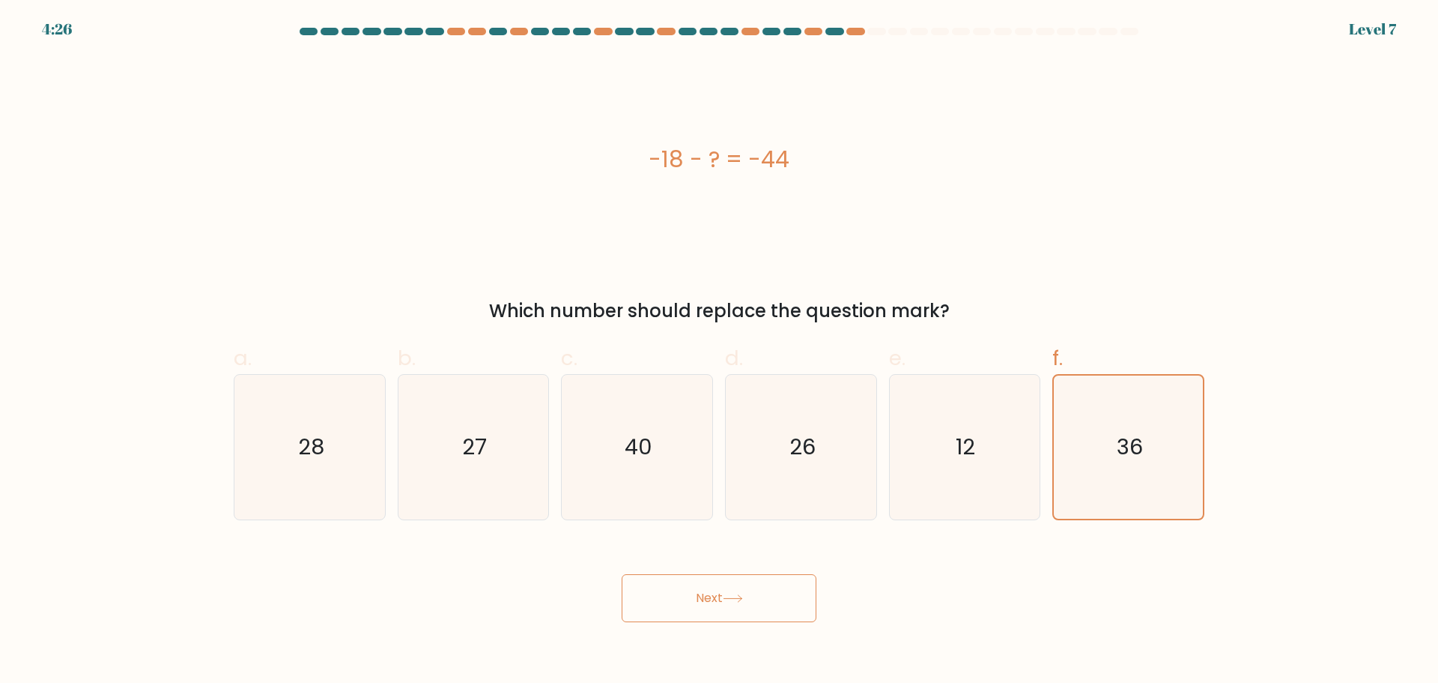
click at [720, 351] on input "d. 26" at bounding box center [719, 347] width 1 height 10
radio input "true"
click at [749, 602] on button "Next" at bounding box center [719, 598] width 195 height 48
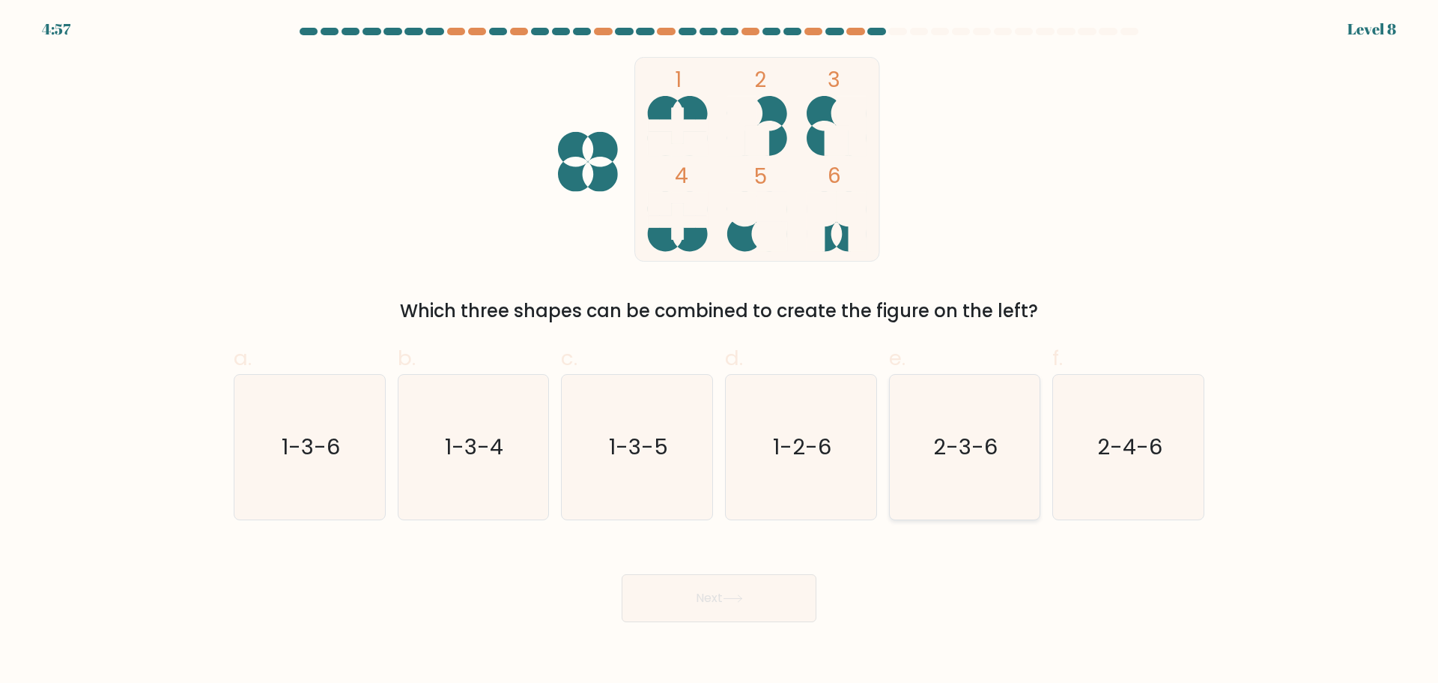
drag, startPoint x: 965, startPoint y: 473, endPoint x: 953, endPoint y: 482, distance: 15.4
click at [962, 474] on icon "2-3-6" at bounding box center [964, 447] width 145 height 145
click at [720, 351] on input "e. 2-3-6" at bounding box center [719, 347] width 1 height 10
radio input "true"
click at [739, 605] on button "Next" at bounding box center [719, 598] width 195 height 48
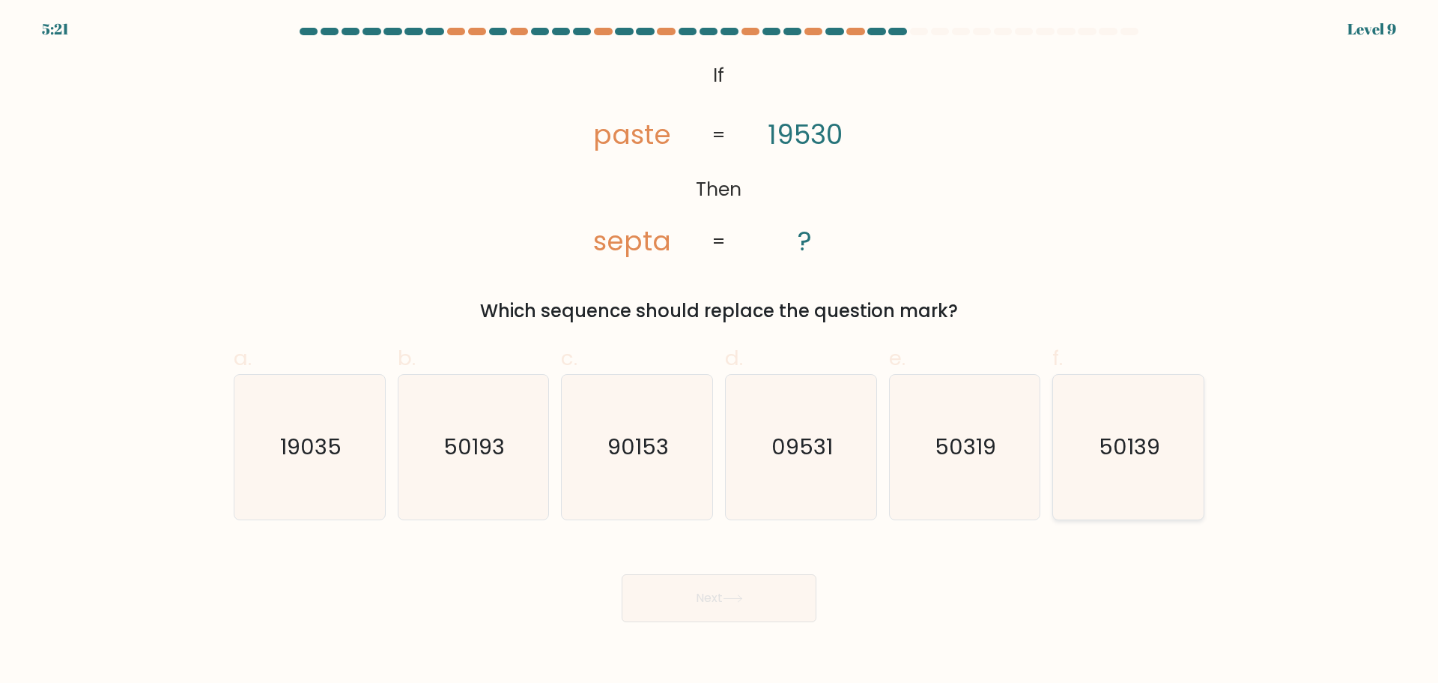
click at [1143, 462] on icon "50139" at bounding box center [1128, 447] width 145 height 145
click at [720, 351] on input "f. 50139" at bounding box center [719, 347] width 1 height 10
radio input "true"
click at [748, 606] on button "Next" at bounding box center [719, 598] width 195 height 48
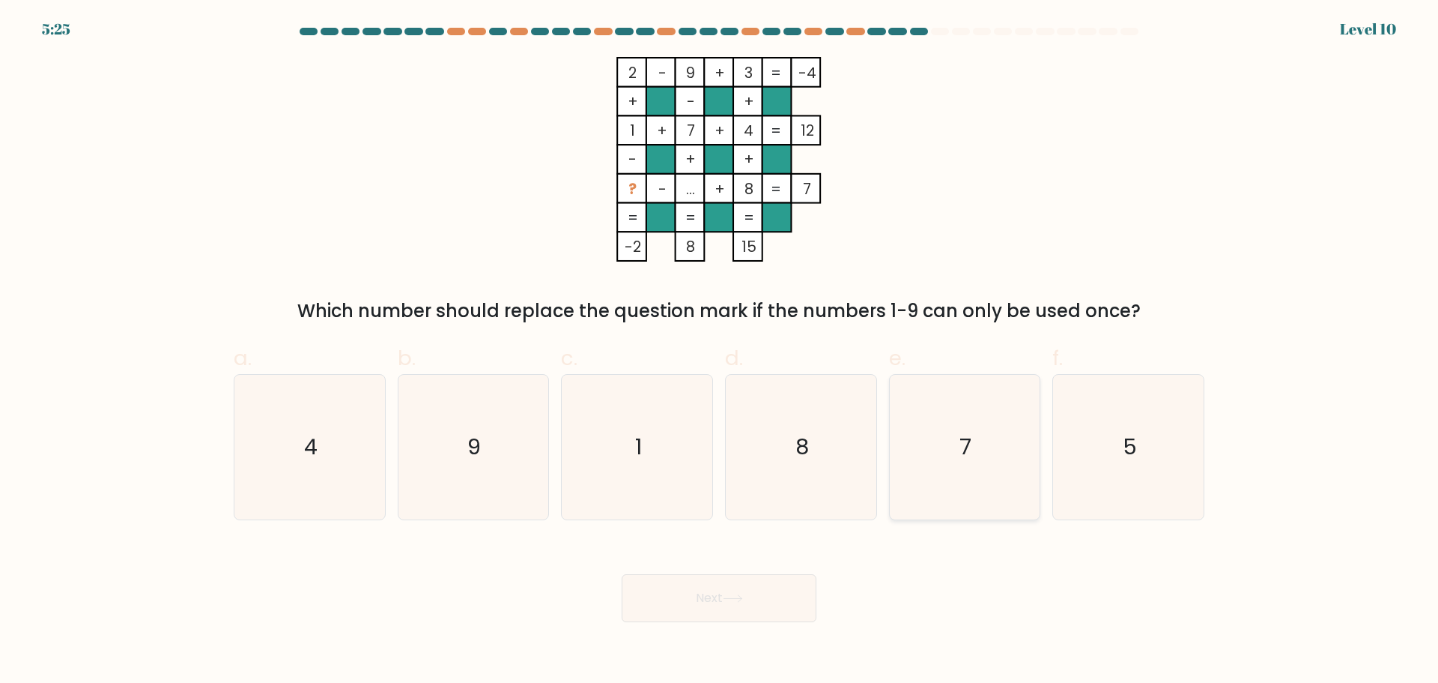
click at [1007, 458] on icon "7" at bounding box center [964, 447] width 145 height 145
click at [720, 351] on input "e. 7" at bounding box center [719, 347] width 1 height 10
radio input "true"
click at [736, 590] on button "Next" at bounding box center [719, 598] width 195 height 48
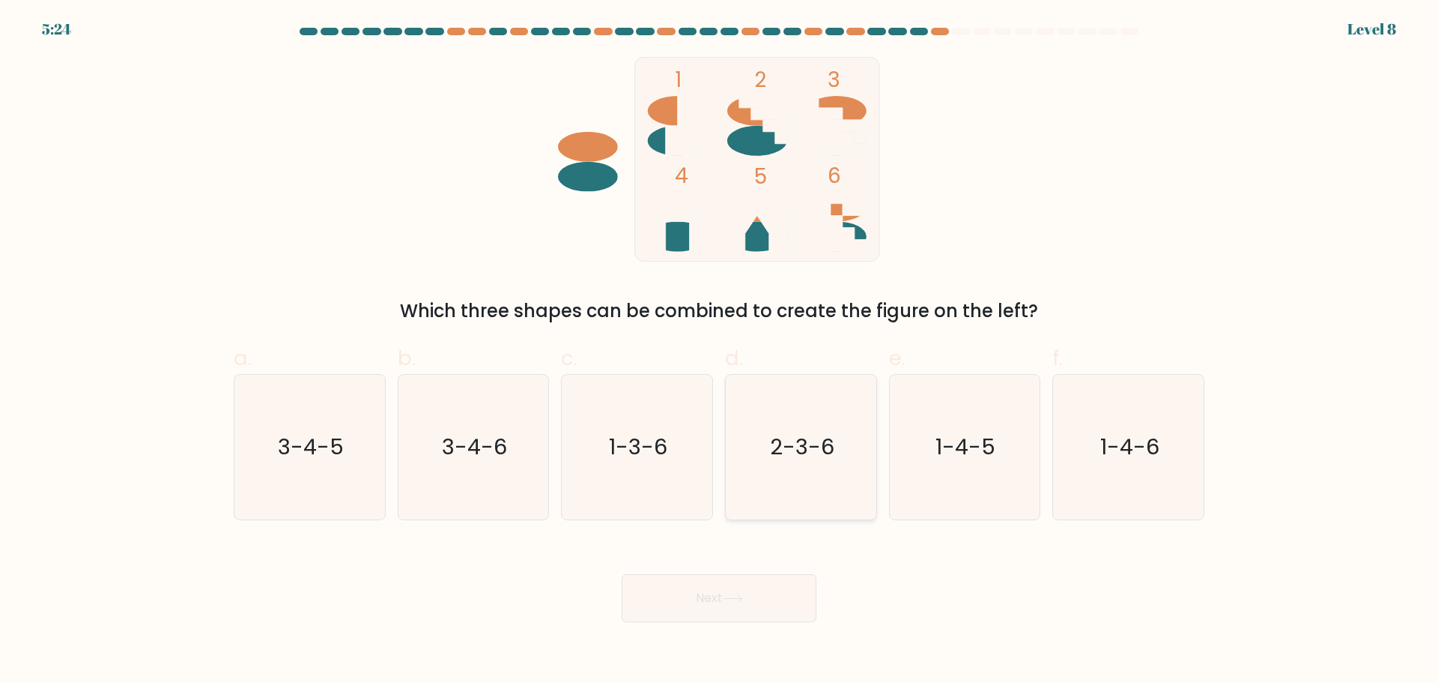
click at [790, 476] on icon "2-3-6" at bounding box center [801, 447] width 145 height 145
click at [720, 351] on input "d. 2-3-6" at bounding box center [719, 347] width 1 height 10
radio input "true"
click at [760, 600] on button "Next" at bounding box center [719, 598] width 195 height 48
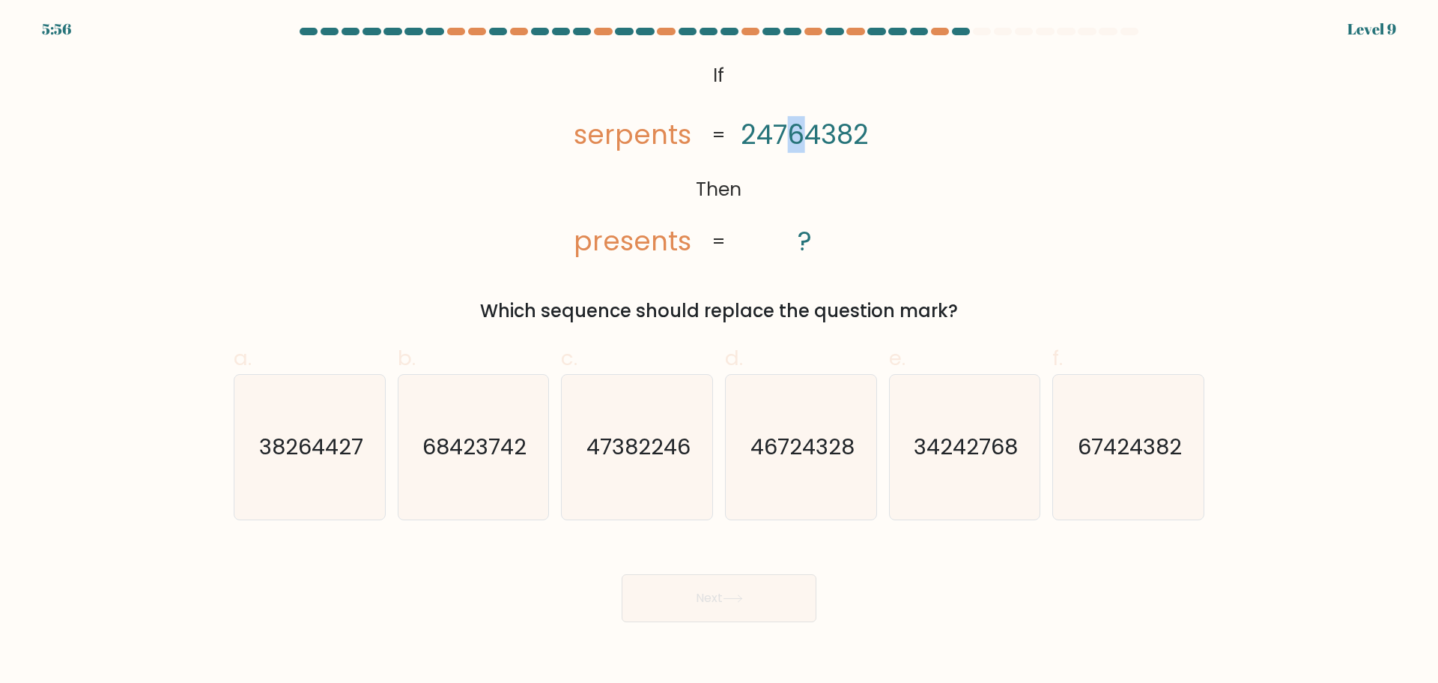
drag, startPoint x: 789, startPoint y: 139, endPoint x: 799, endPoint y: 139, distance: 9.8
click at [799, 139] on tspan "24764382" at bounding box center [806, 135] width 128 height 37
click at [1124, 454] on text "67424382" at bounding box center [1130, 447] width 104 height 30
click at [720, 351] on input "f. 67424382" at bounding box center [719, 347] width 1 height 10
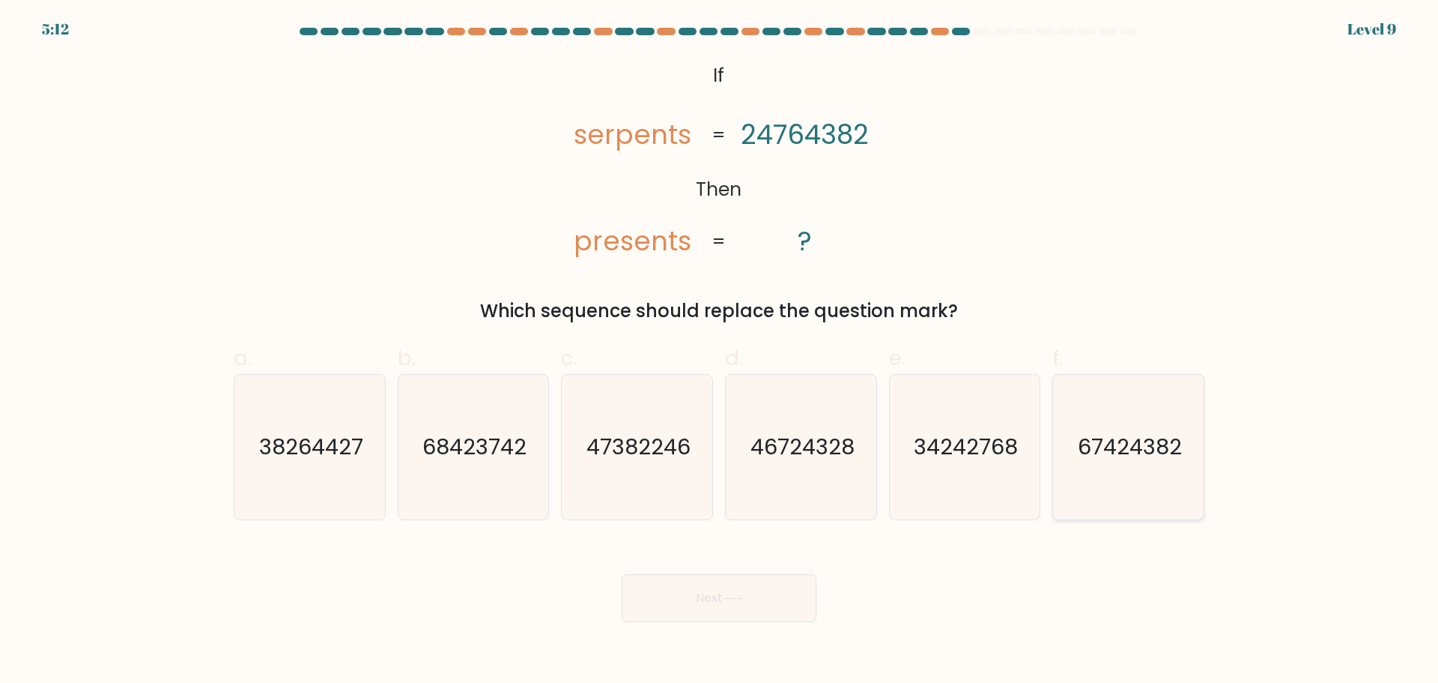
radio input "true"
click at [734, 599] on icon at bounding box center [733, 598] width 20 height 8
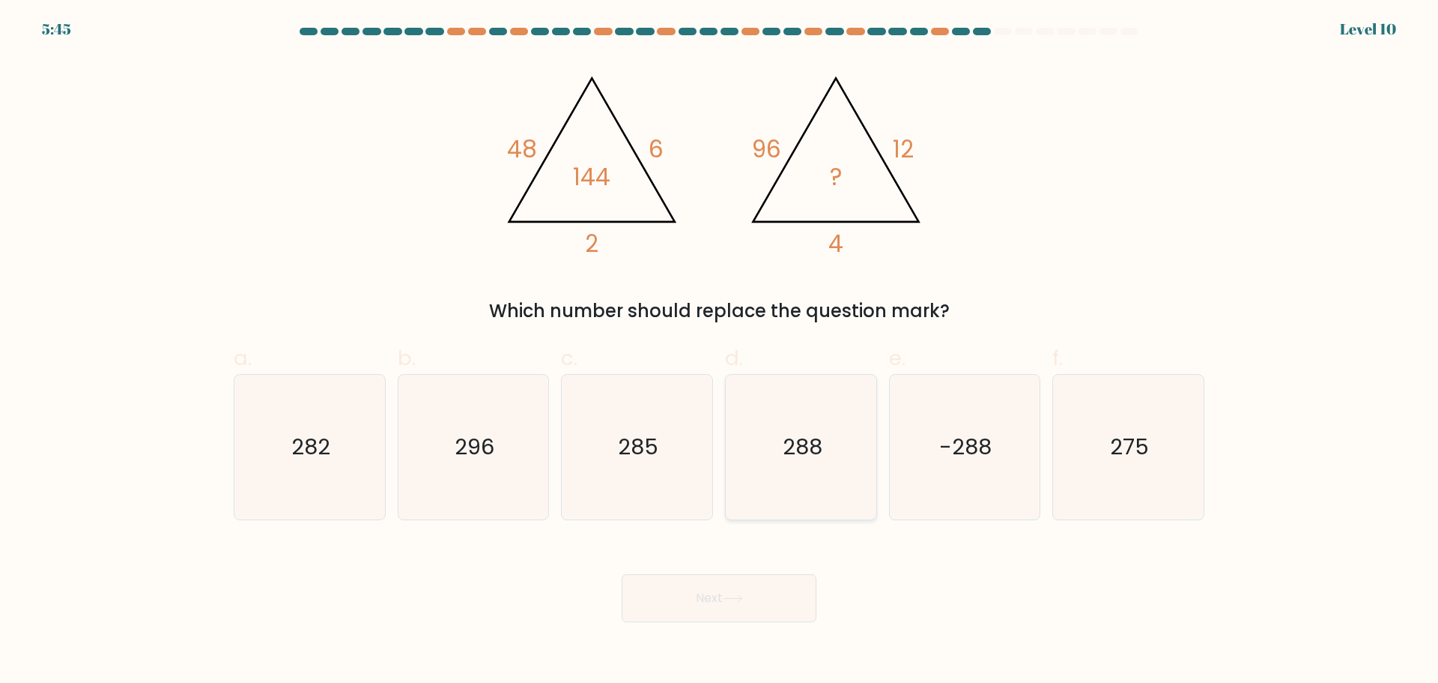
click at [819, 459] on text "288" at bounding box center [803, 447] width 40 height 30
click at [720, 351] on input "d. 288" at bounding box center [719, 347] width 1 height 10
radio input "true"
click at [739, 591] on button "Next" at bounding box center [719, 598] width 195 height 48
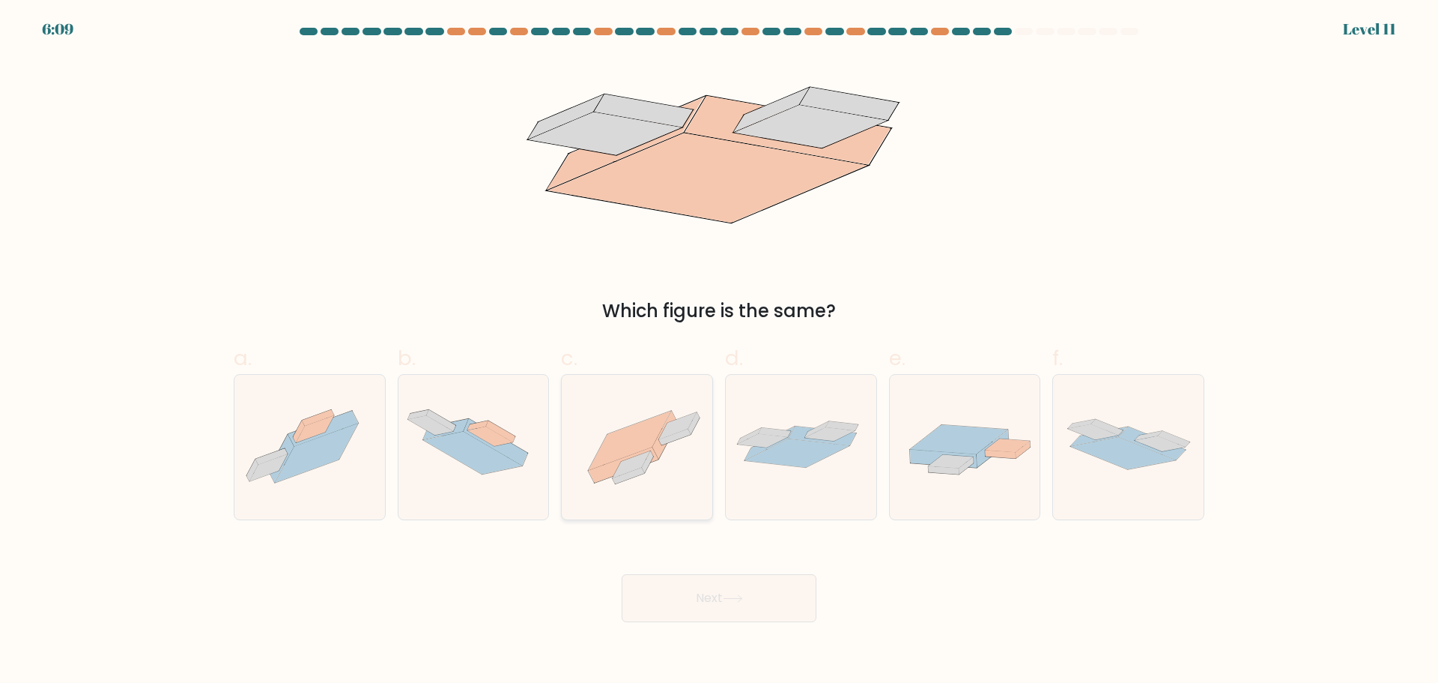
click at [644, 468] on icon at bounding box center [647, 462] width 11 height 22
click at [719, 351] on input "c." at bounding box center [719, 347] width 1 height 10
radio input "true"
click at [710, 602] on button "Next" at bounding box center [719, 598] width 195 height 48
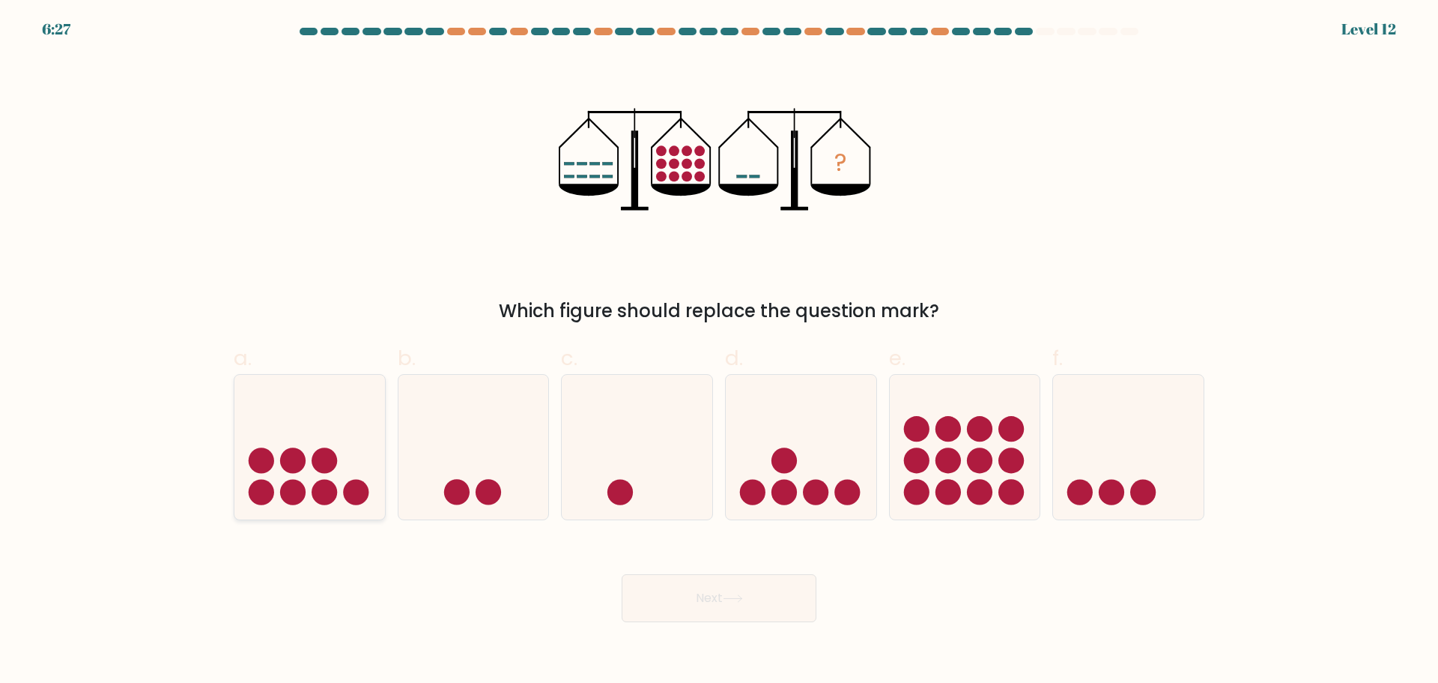
click at [327, 463] on circle at bounding box center [324, 459] width 25 height 25
click at [719, 351] on input "a." at bounding box center [719, 347] width 1 height 10
radio input "true"
click at [729, 596] on icon at bounding box center [733, 598] width 20 height 8
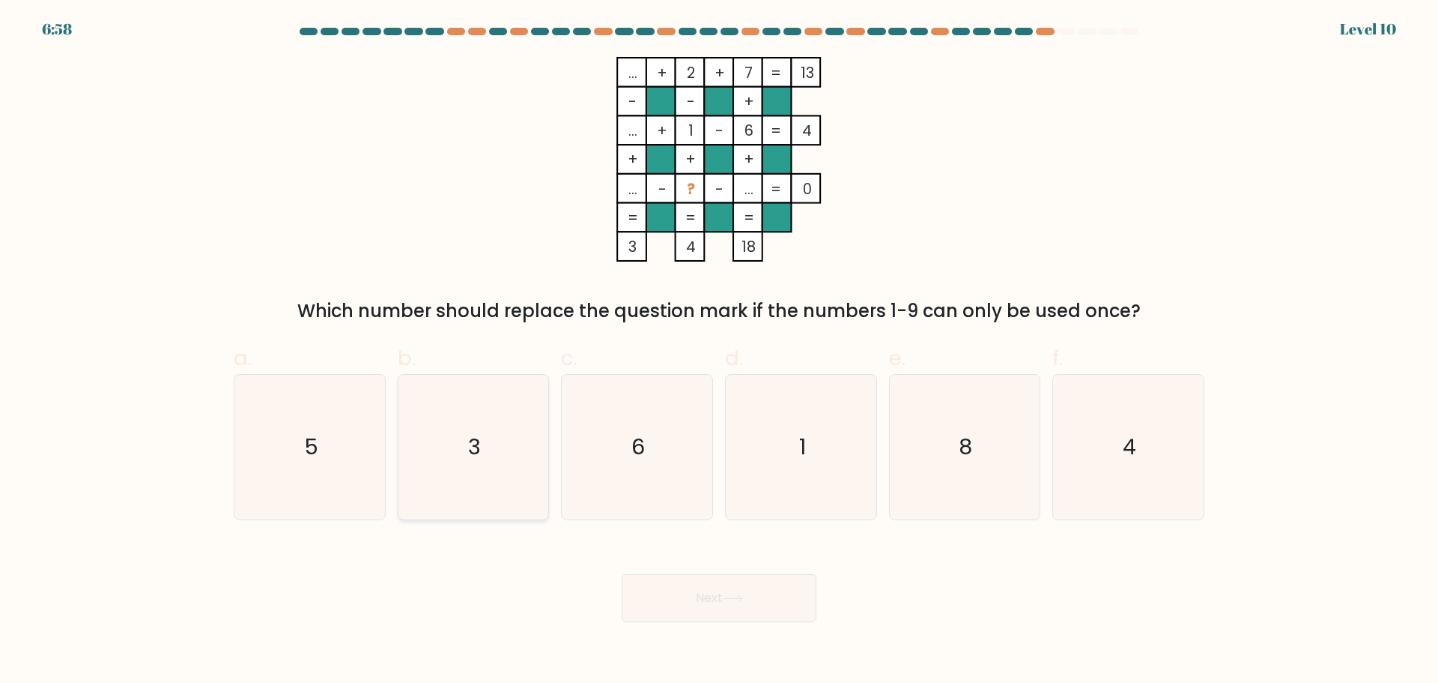
click at [500, 469] on icon "3" at bounding box center [473, 447] width 145 height 145
click at [719, 351] on input "b. 3" at bounding box center [719, 347] width 1 height 10
radio input "true"
click at [756, 599] on button "Next" at bounding box center [719, 598] width 195 height 48
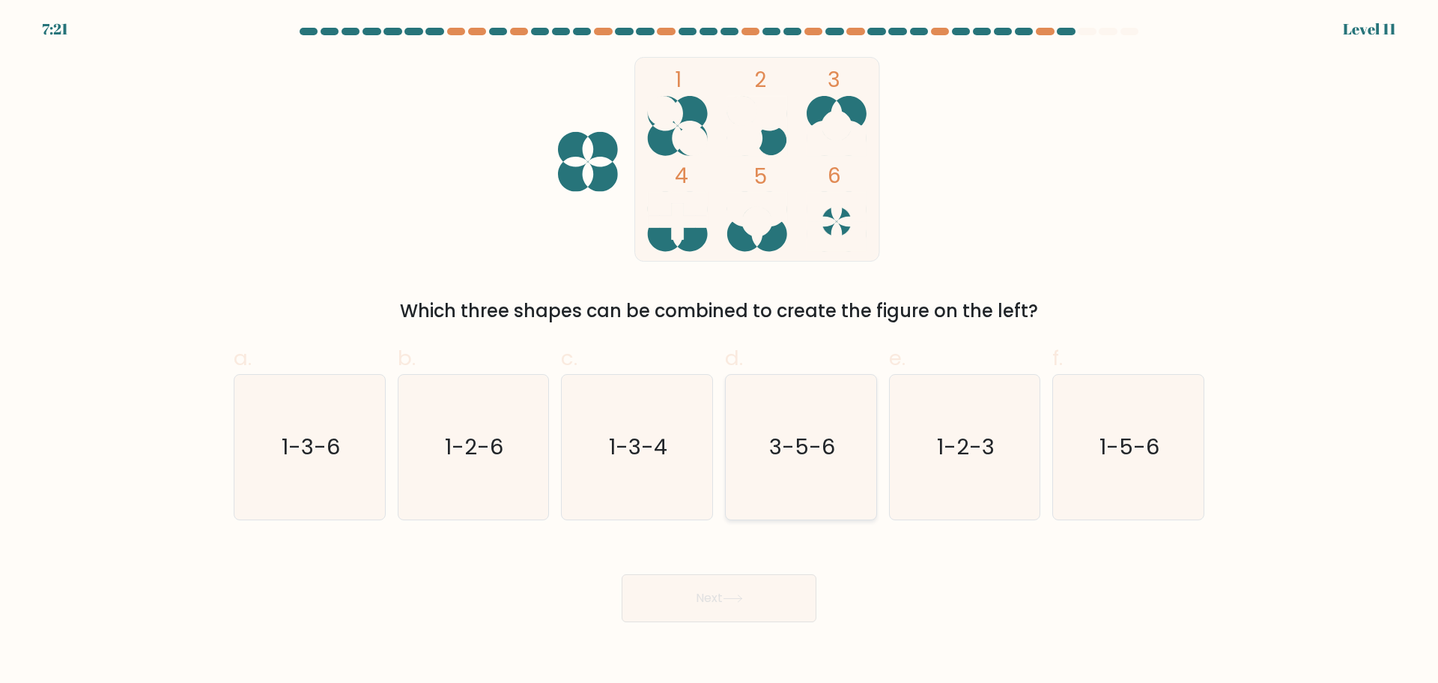
drag, startPoint x: 796, startPoint y: 460, endPoint x: 787, endPoint y: 516, distance: 57.0
click at [796, 459] on text "3-5-6" at bounding box center [802, 447] width 66 height 30
click at [720, 351] on input "d. 3-5-6" at bounding box center [719, 347] width 1 height 10
radio input "true"
click at [758, 591] on button "Next" at bounding box center [719, 598] width 195 height 48
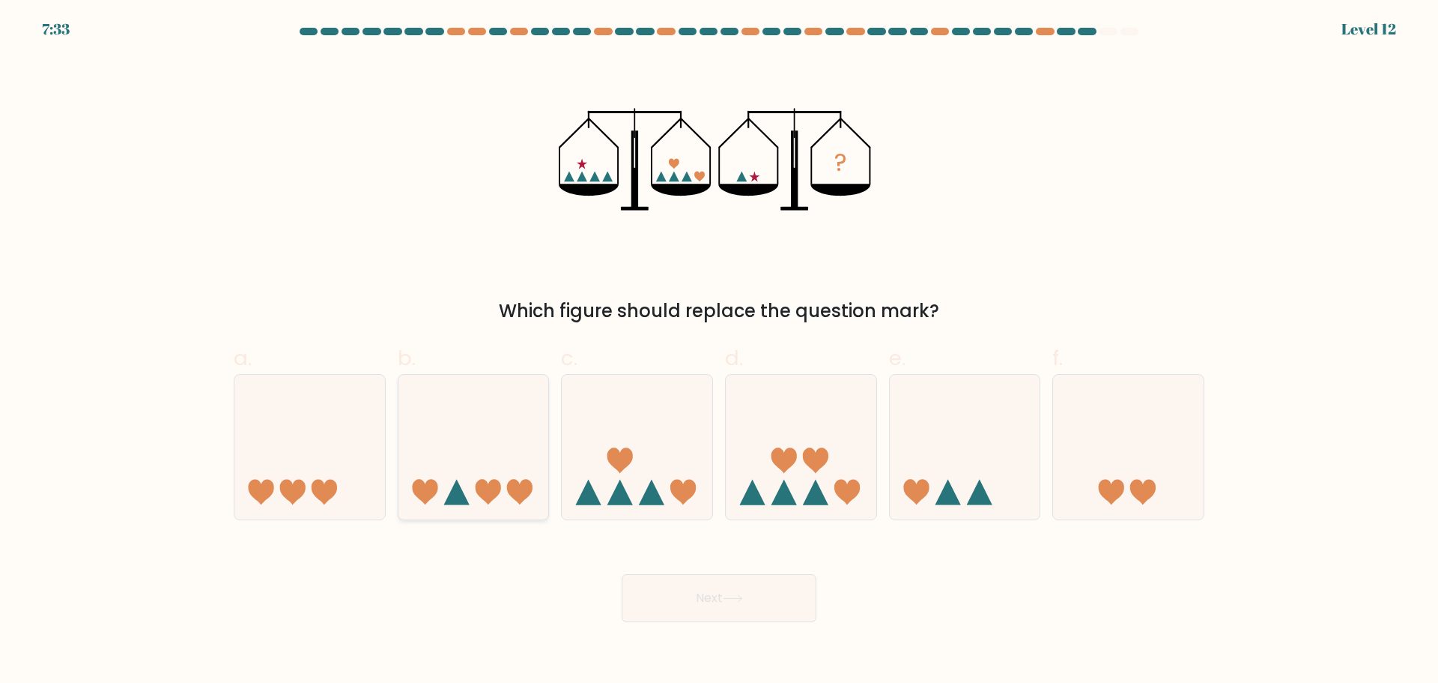
click at [494, 483] on icon at bounding box center [488, 491] width 25 height 25
click at [719, 351] on input "b." at bounding box center [719, 347] width 1 height 10
radio input "true"
click at [739, 599] on icon at bounding box center [733, 598] width 20 height 8
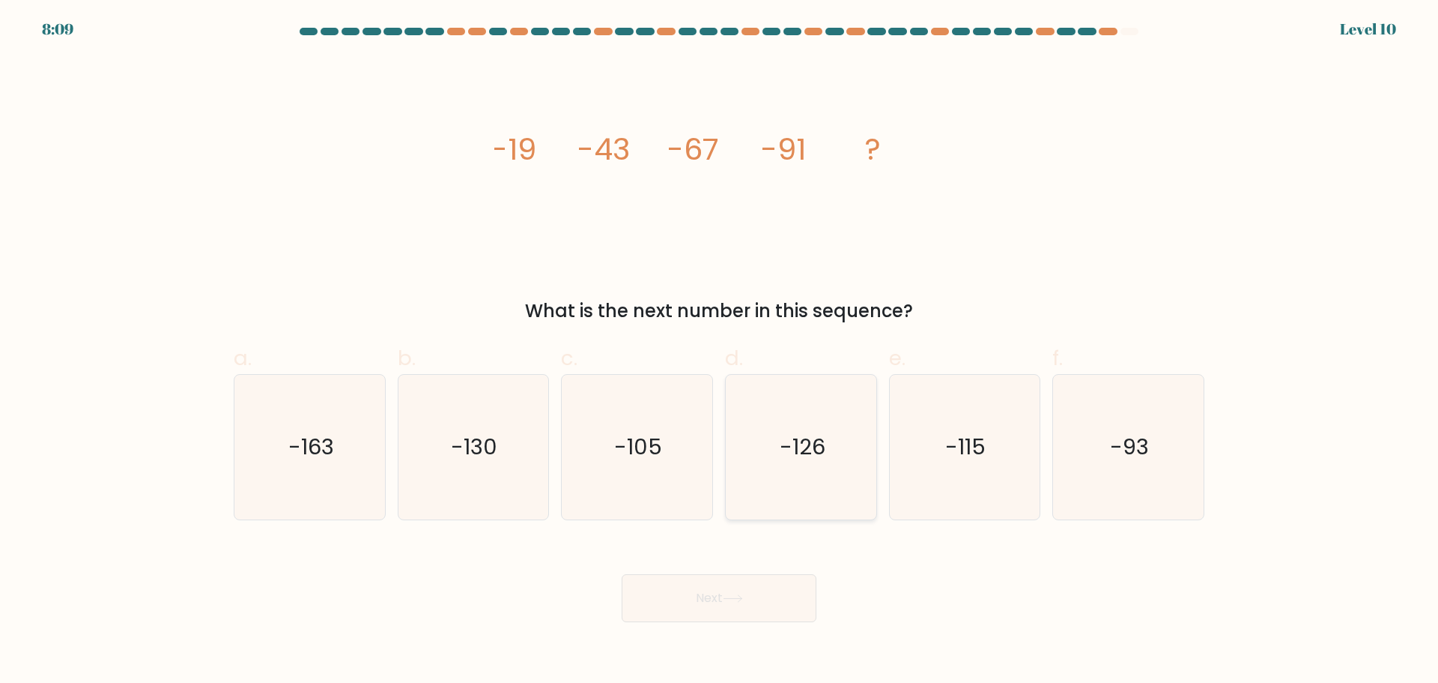
click at [811, 449] on text "-126" at bounding box center [803, 447] width 46 height 30
click at [720, 351] on input "d. -126" at bounding box center [719, 347] width 1 height 10
radio input "true"
click at [772, 563] on div "Next" at bounding box center [719, 580] width 989 height 84
click at [763, 587] on button "Next" at bounding box center [719, 598] width 195 height 48
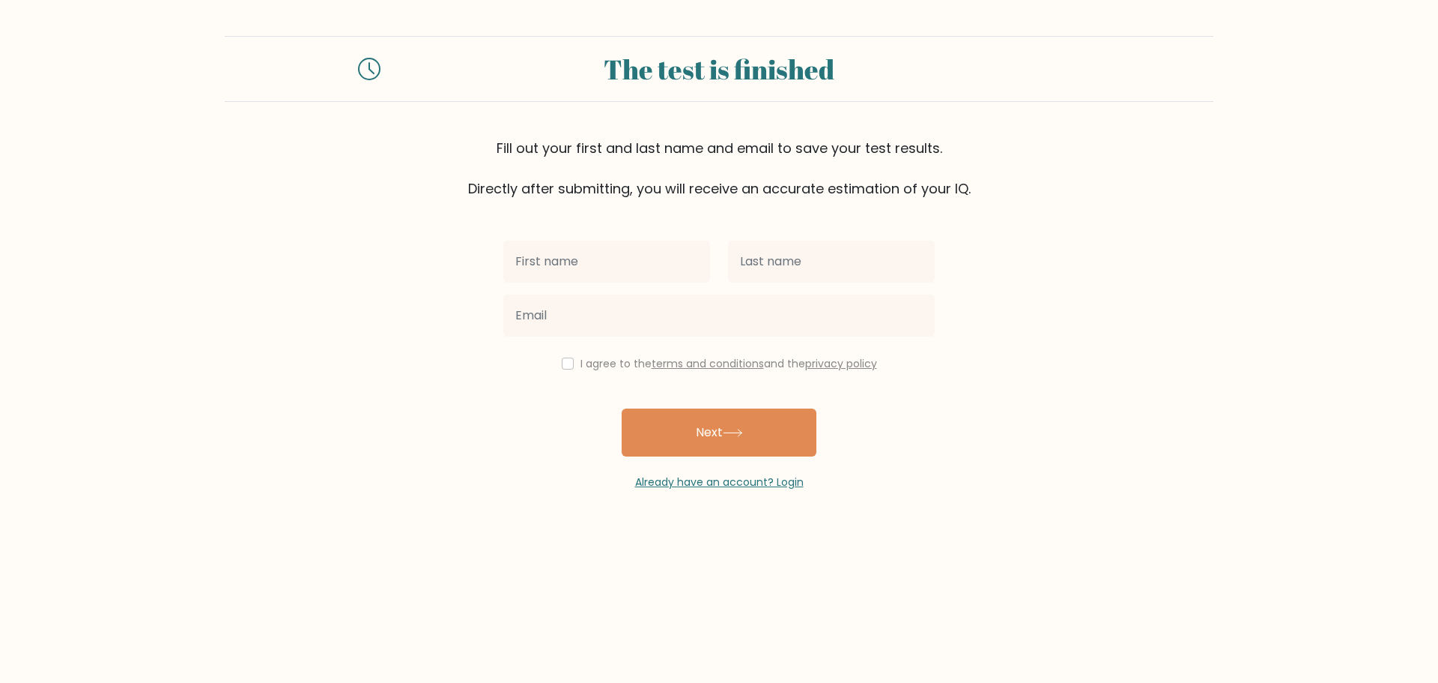
click at [608, 247] on input "text" at bounding box center [606, 261] width 207 height 42
type input "Mary Rose"
click at [764, 254] on input "text" at bounding box center [831, 261] width 207 height 42
type input "Sayago"
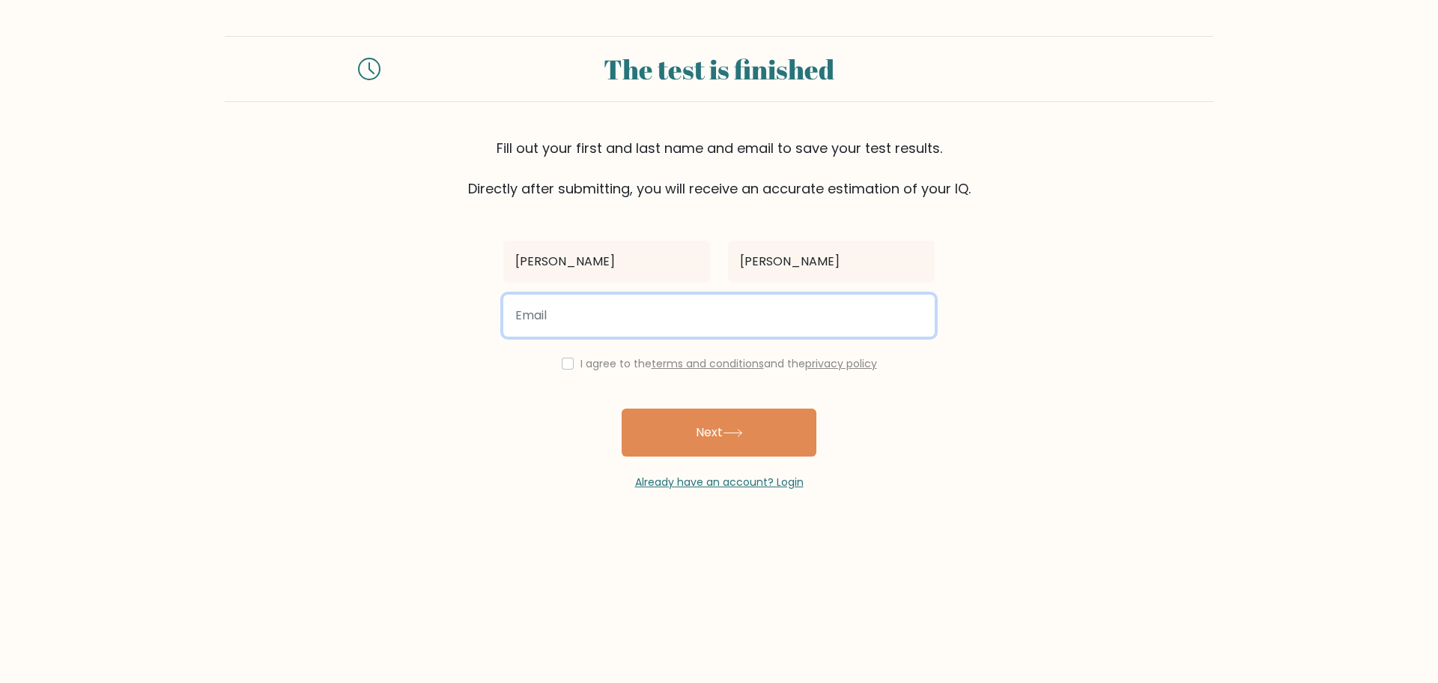
click at [706, 312] on input "email" at bounding box center [719, 315] width 432 height 42
type input "mrsayago890@gmail.com"
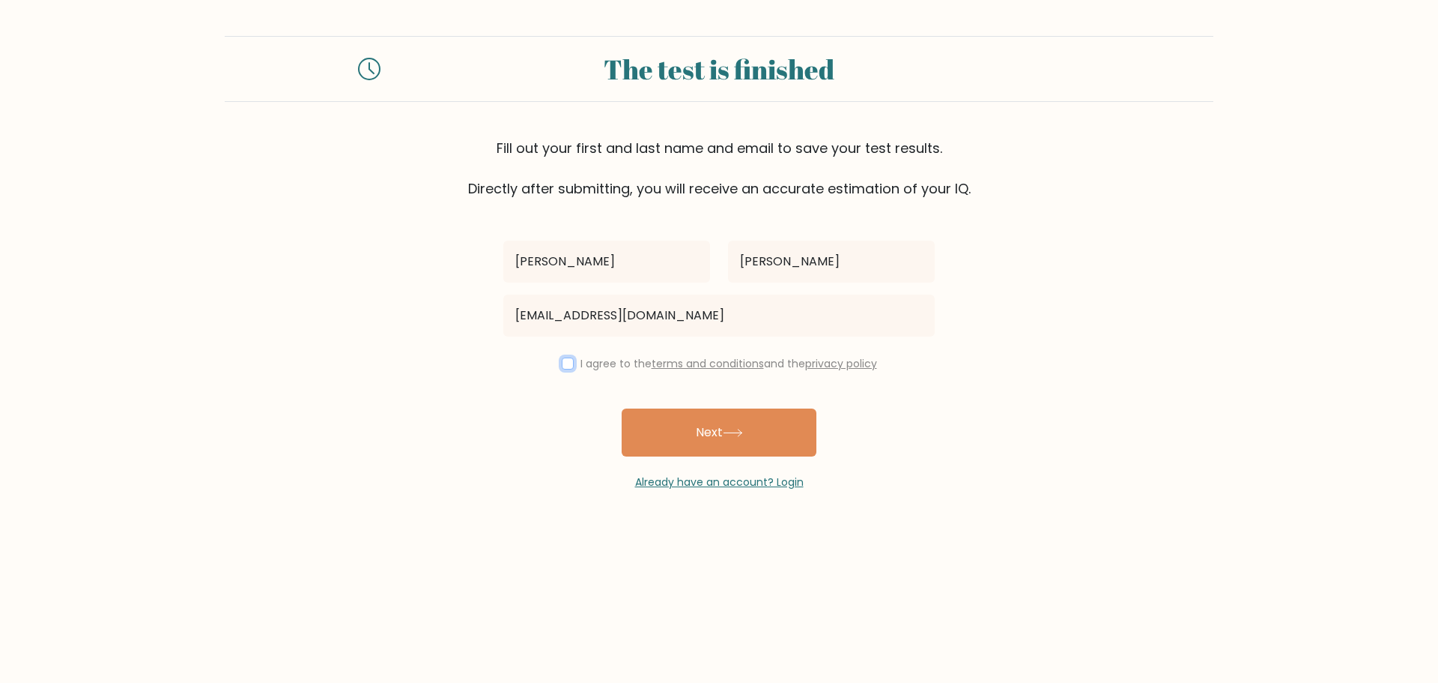
click at [569, 360] on input "checkbox" at bounding box center [568, 363] width 12 height 12
checkbox input "true"
click at [671, 414] on button "Next" at bounding box center [719, 432] width 195 height 48
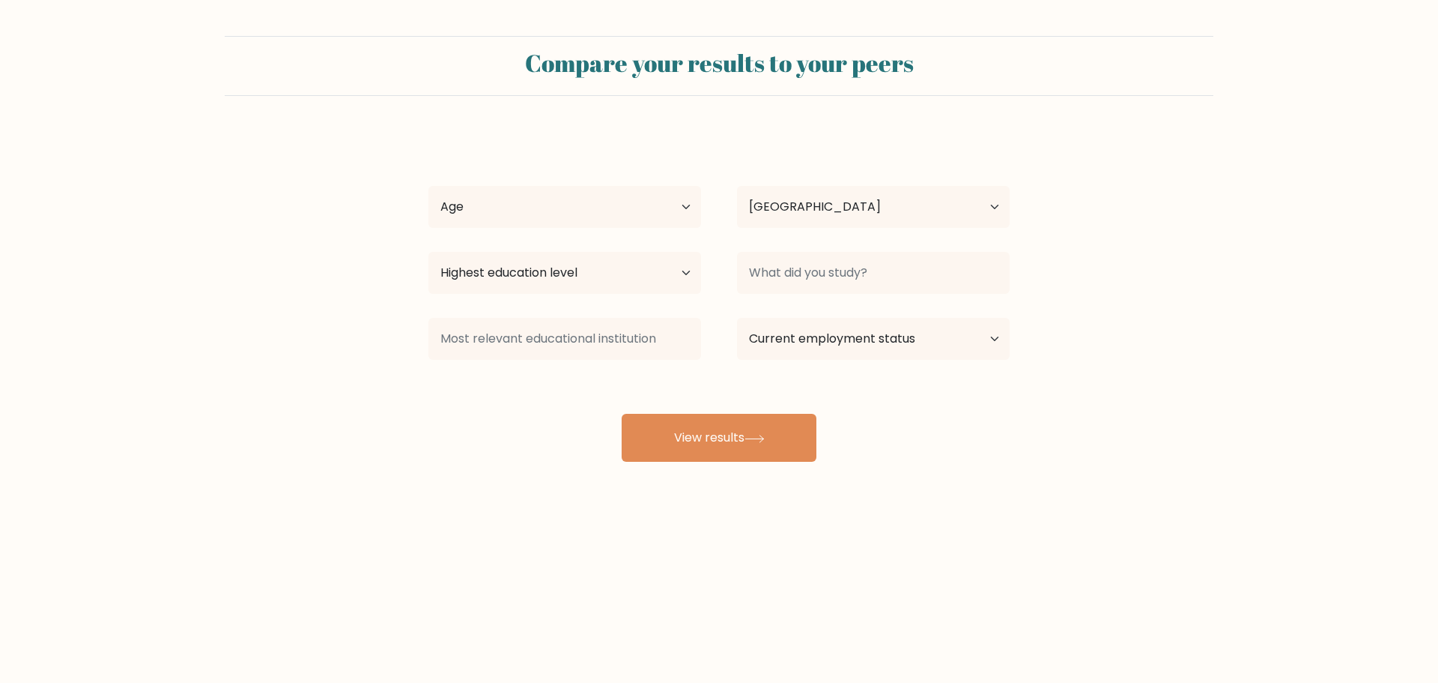
select select "PH"
click at [659, 197] on select "Age Under [DEMOGRAPHIC_DATA] [DEMOGRAPHIC_DATA] [DEMOGRAPHIC_DATA] [DEMOGRAPHIC…" at bounding box center [565, 207] width 273 height 42
select select "25_34"
click at [429, 186] on select "Age Under [DEMOGRAPHIC_DATA] [DEMOGRAPHIC_DATA] [DEMOGRAPHIC_DATA] [DEMOGRAPHIC…" at bounding box center [565, 207] width 273 height 42
click at [614, 278] on select "Highest education level No schooling Primary Lower Secondary Upper Secondary Oc…" at bounding box center [565, 273] width 273 height 42
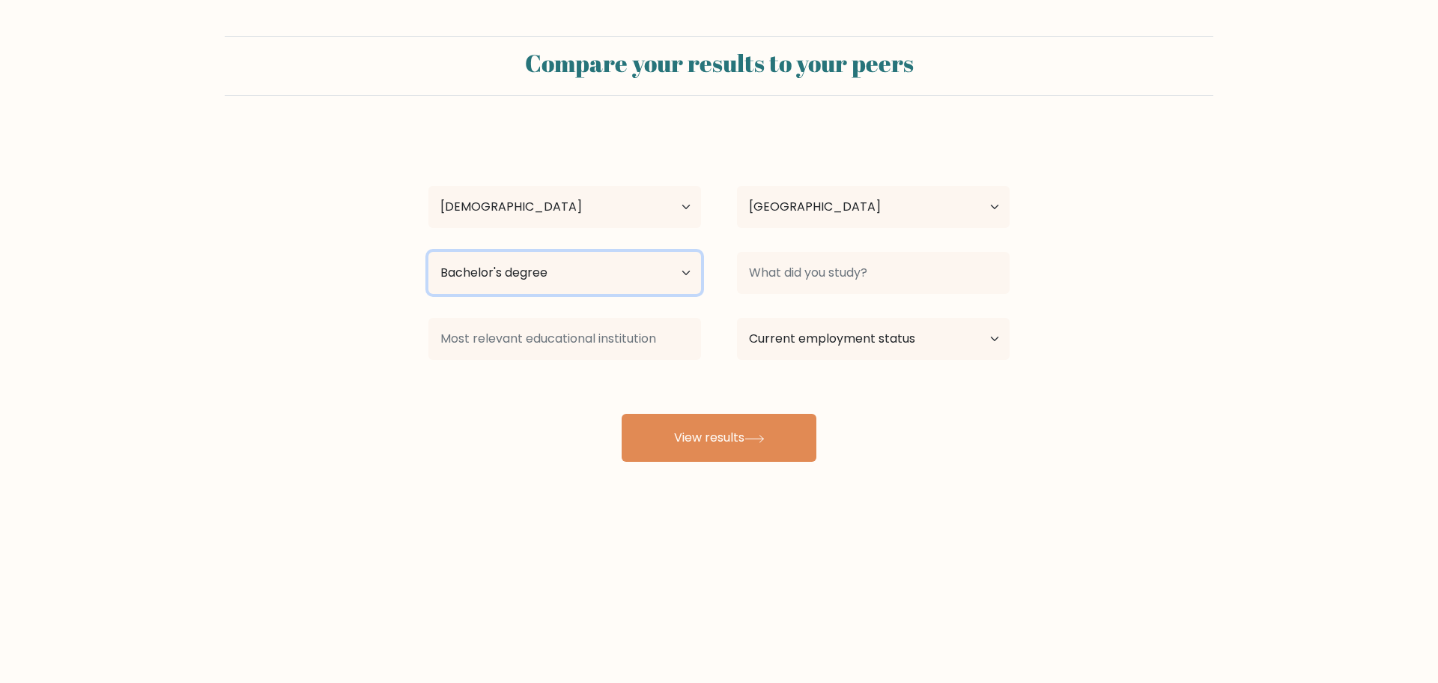
click at [429, 252] on select "Highest education level No schooling Primary Lower Secondary Upper Secondary Oc…" at bounding box center [565, 273] width 273 height 42
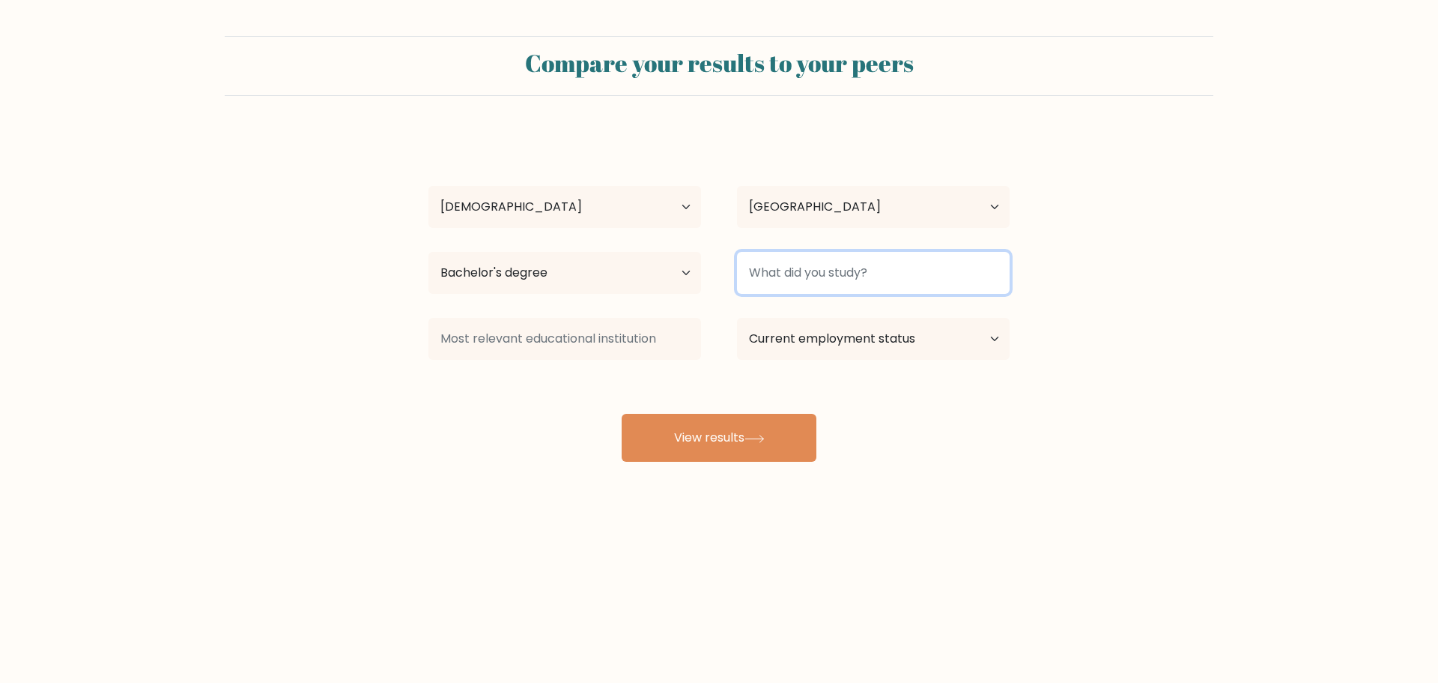
click at [886, 267] on input at bounding box center [873, 273] width 273 height 42
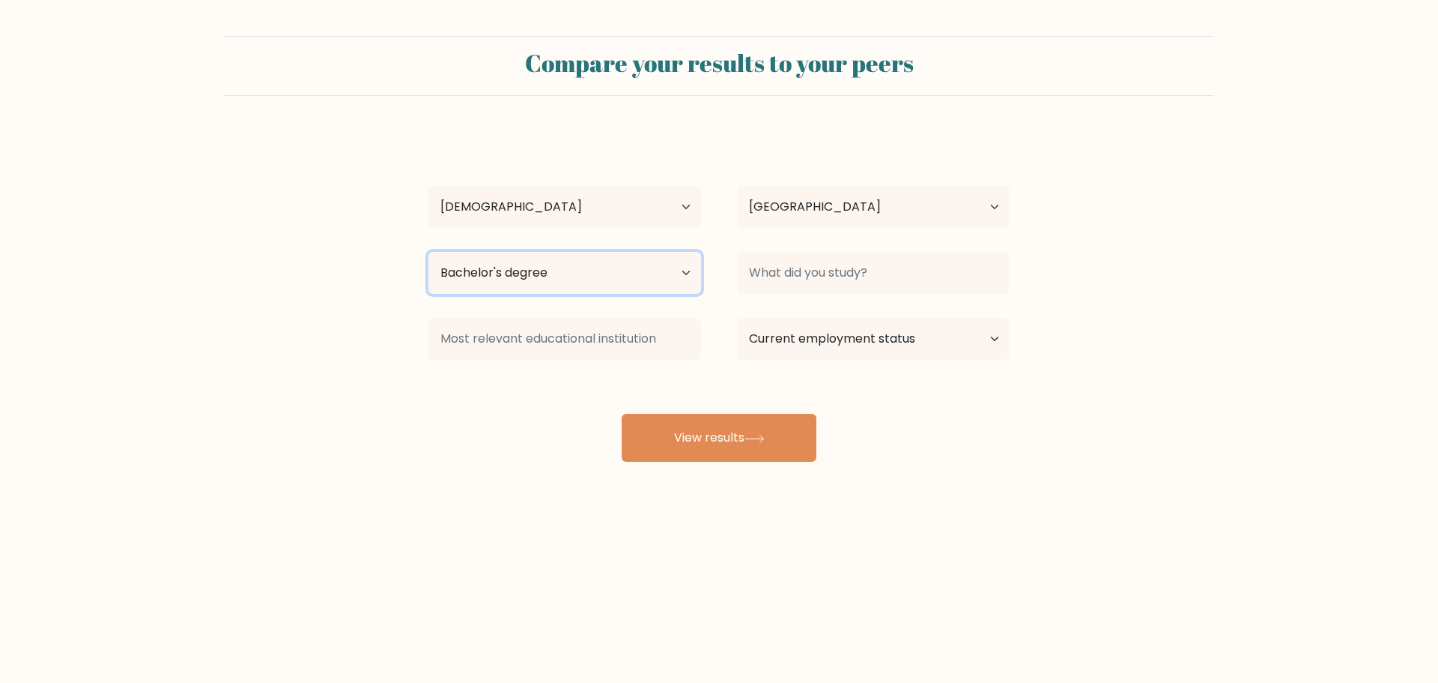
click at [622, 276] on select "Highest education level No schooling Primary Lower Secondary Upper Secondary Oc…" at bounding box center [565, 273] width 273 height 42
select select "upper_secondary"
click at [429, 252] on select "Highest education level No schooling Primary Lower Secondary Upper Secondary Oc…" at bounding box center [565, 273] width 273 height 42
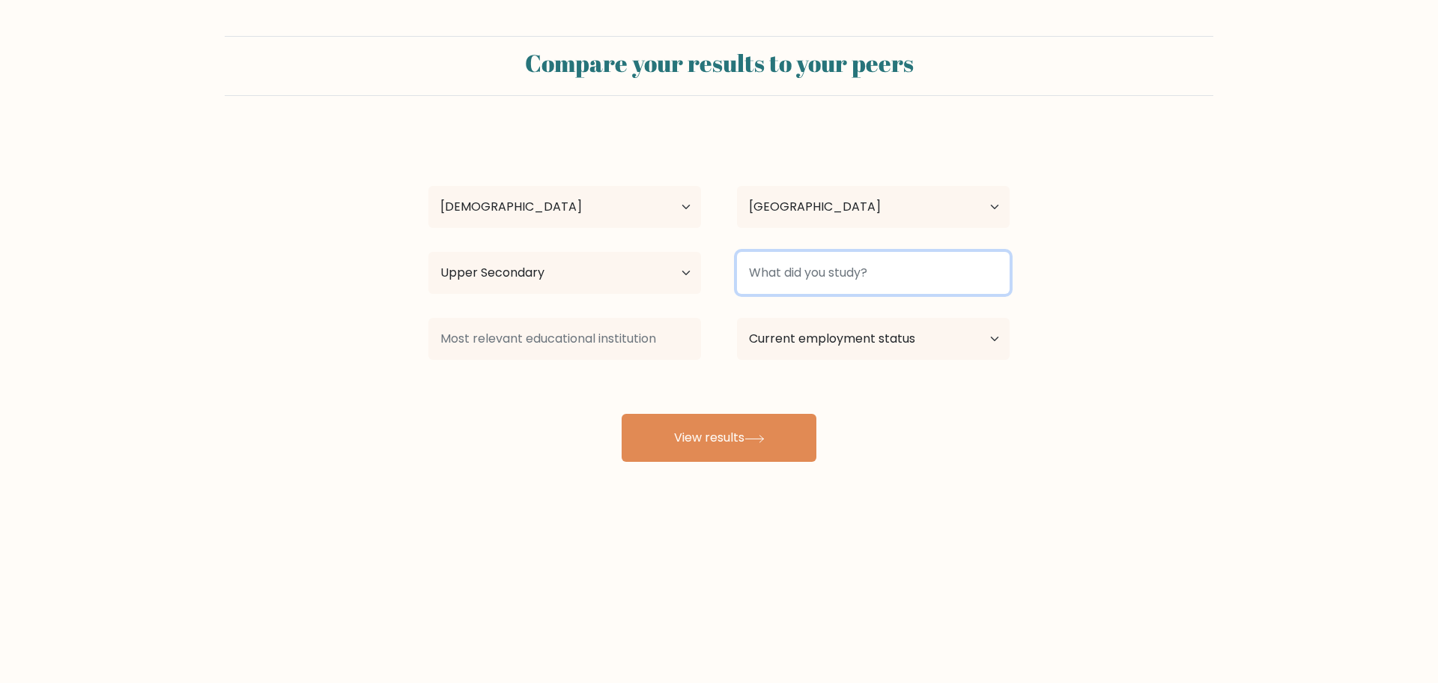
click at [915, 285] on input at bounding box center [873, 273] width 273 height 42
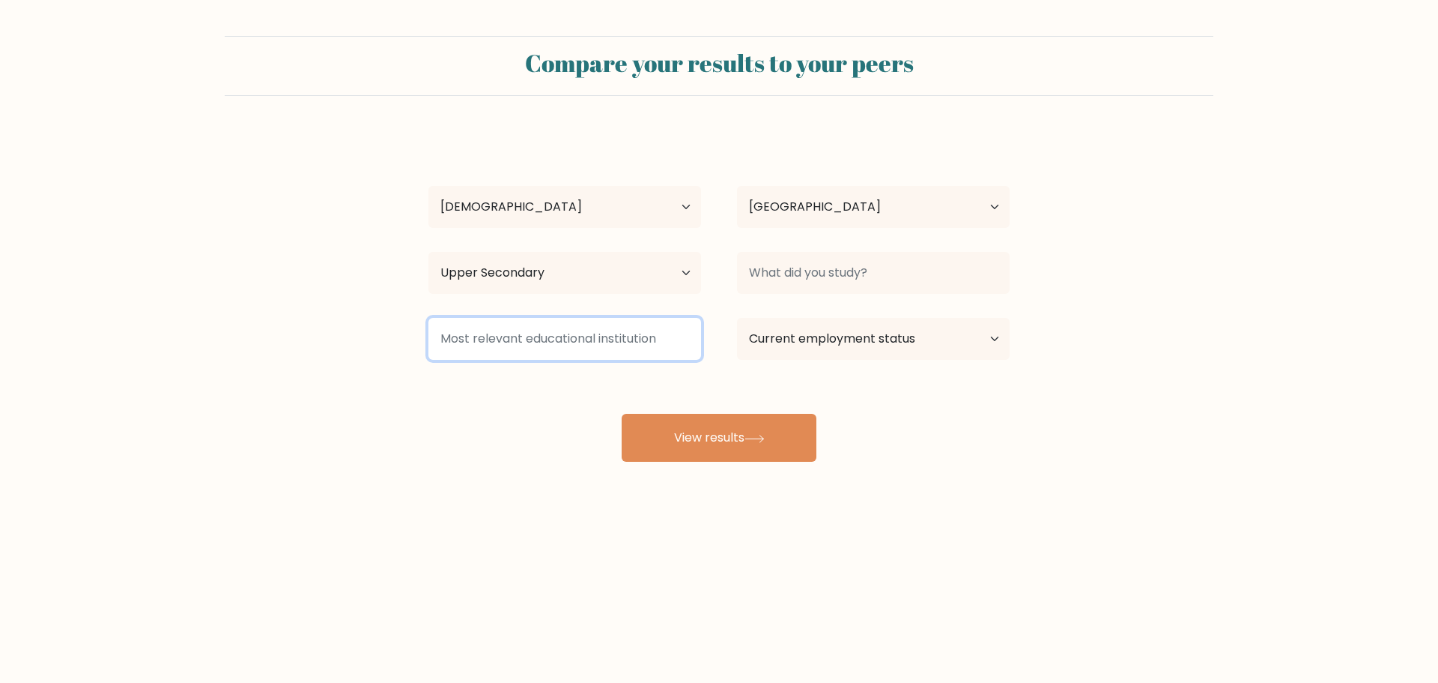
click at [585, 340] on input at bounding box center [565, 339] width 273 height 42
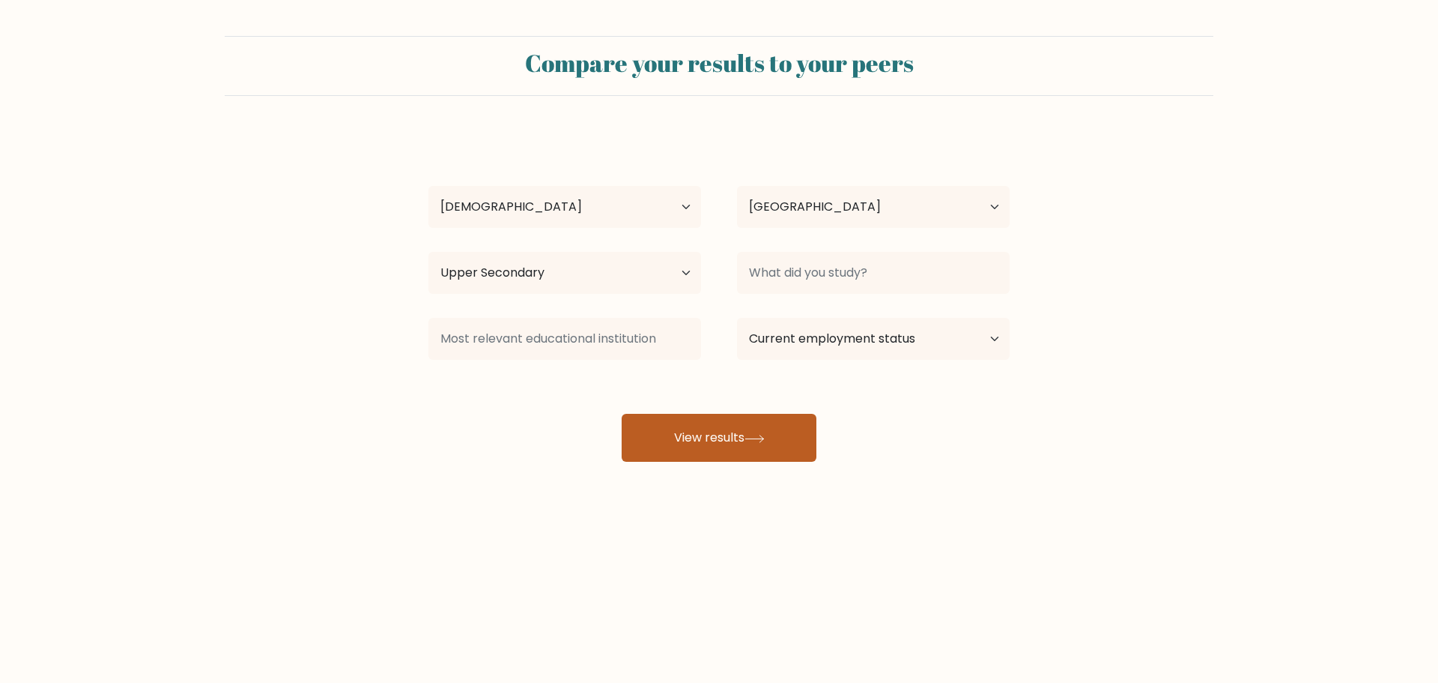
click at [763, 438] on icon at bounding box center [754, 438] width 18 height 7
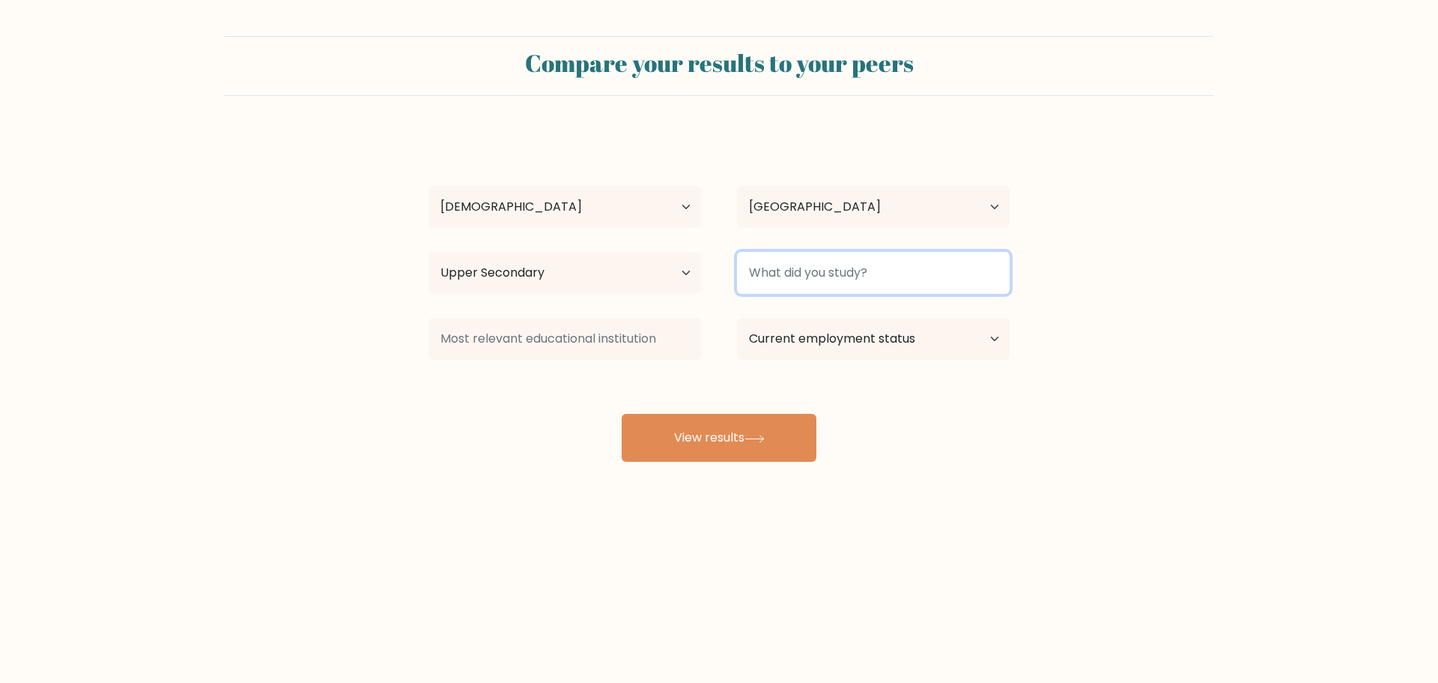
click at [790, 260] on input at bounding box center [873, 273] width 273 height 42
click at [788, 272] on input at bounding box center [873, 273] width 273 height 42
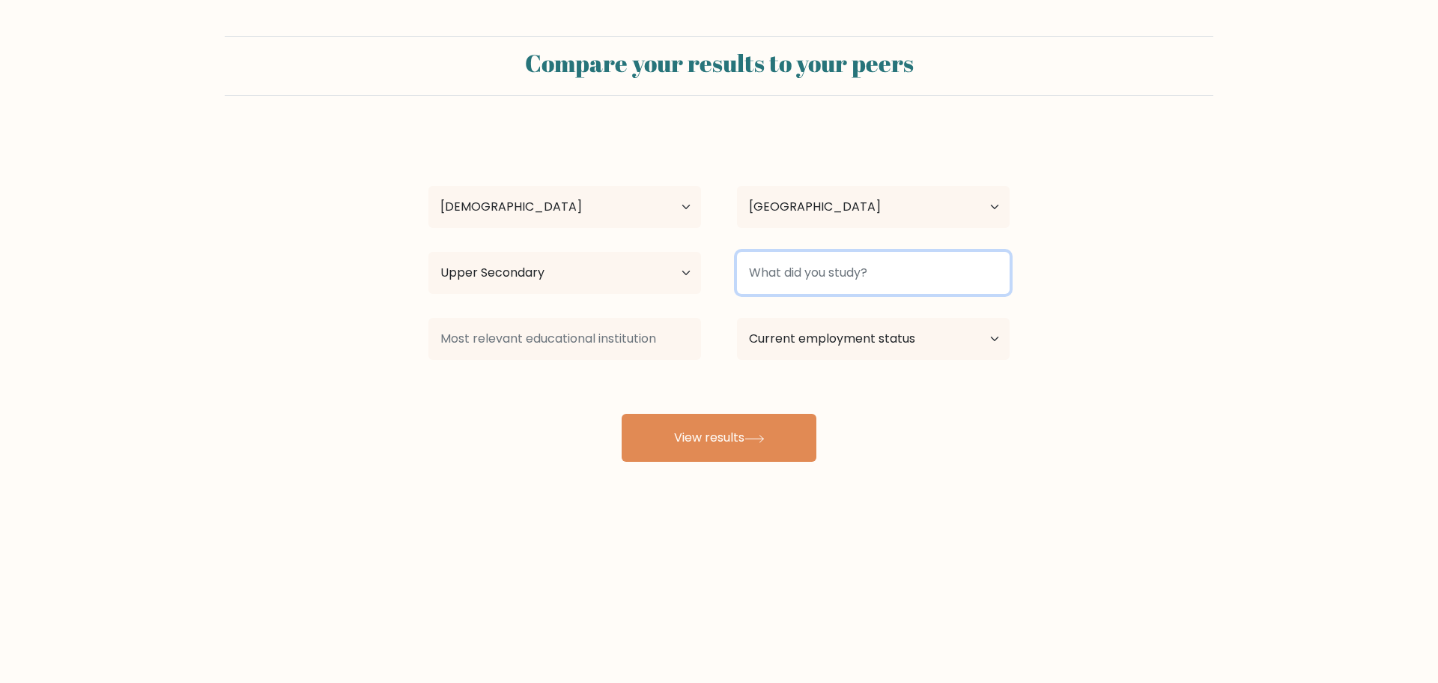
click at [788, 272] on input at bounding box center [873, 273] width 273 height 42
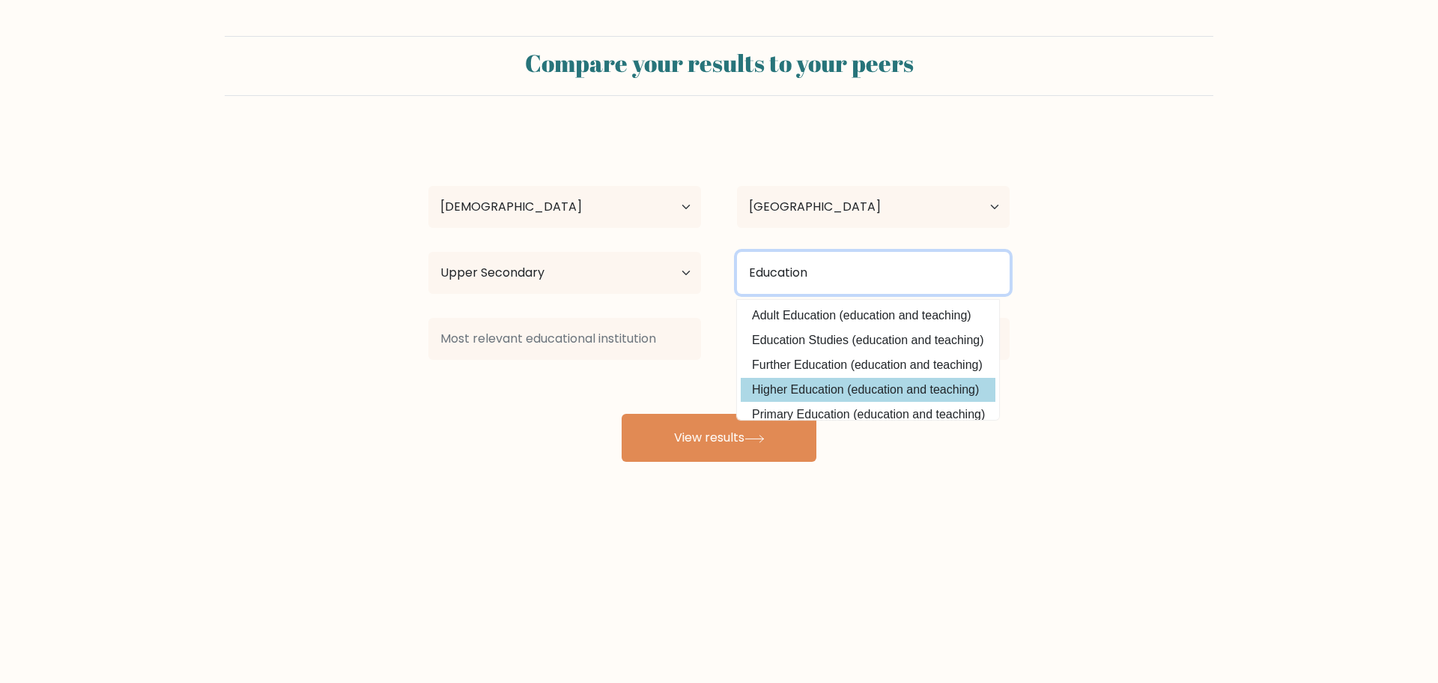
type input "Education"
click at [828, 391] on div "Mary Rose Sayago Age Under 18 years old 18-24 years old 25-34 years old 35-44 y…" at bounding box center [719, 297] width 599 height 330
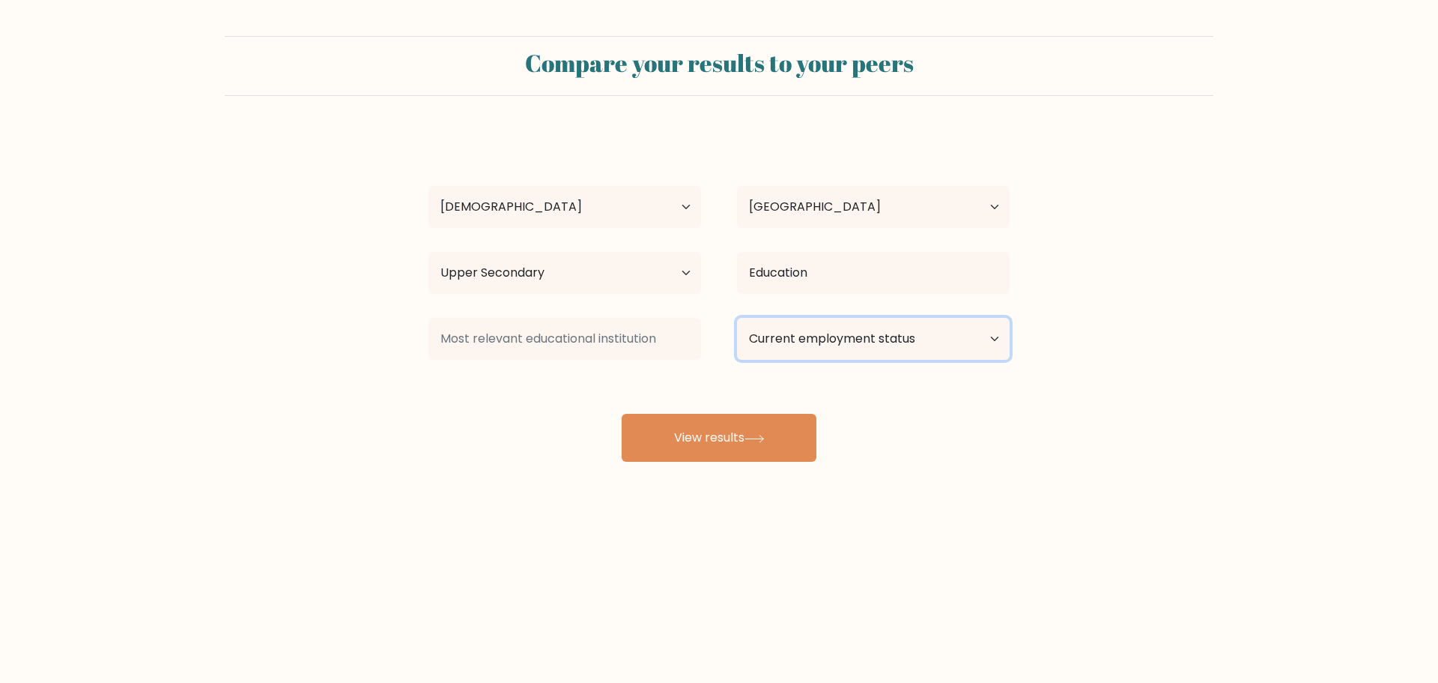
click at [808, 345] on select "Current employment status Employed Student Retired Other / prefer not to answer" at bounding box center [873, 339] width 273 height 42
select select "other"
click at [737, 318] on select "Current employment status Employed Student Retired Other / prefer not to answer" at bounding box center [873, 339] width 273 height 42
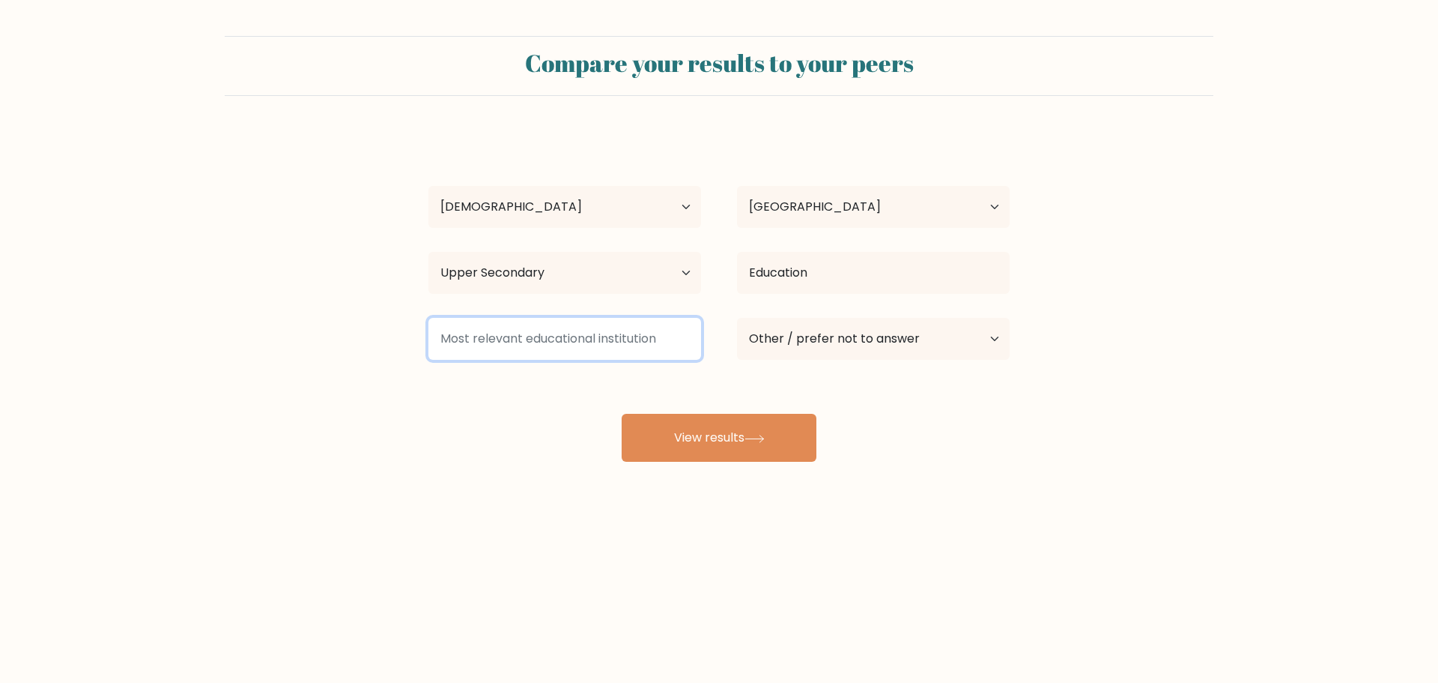
click at [660, 319] on input at bounding box center [565, 339] width 273 height 42
click at [662, 338] on input at bounding box center [565, 339] width 273 height 42
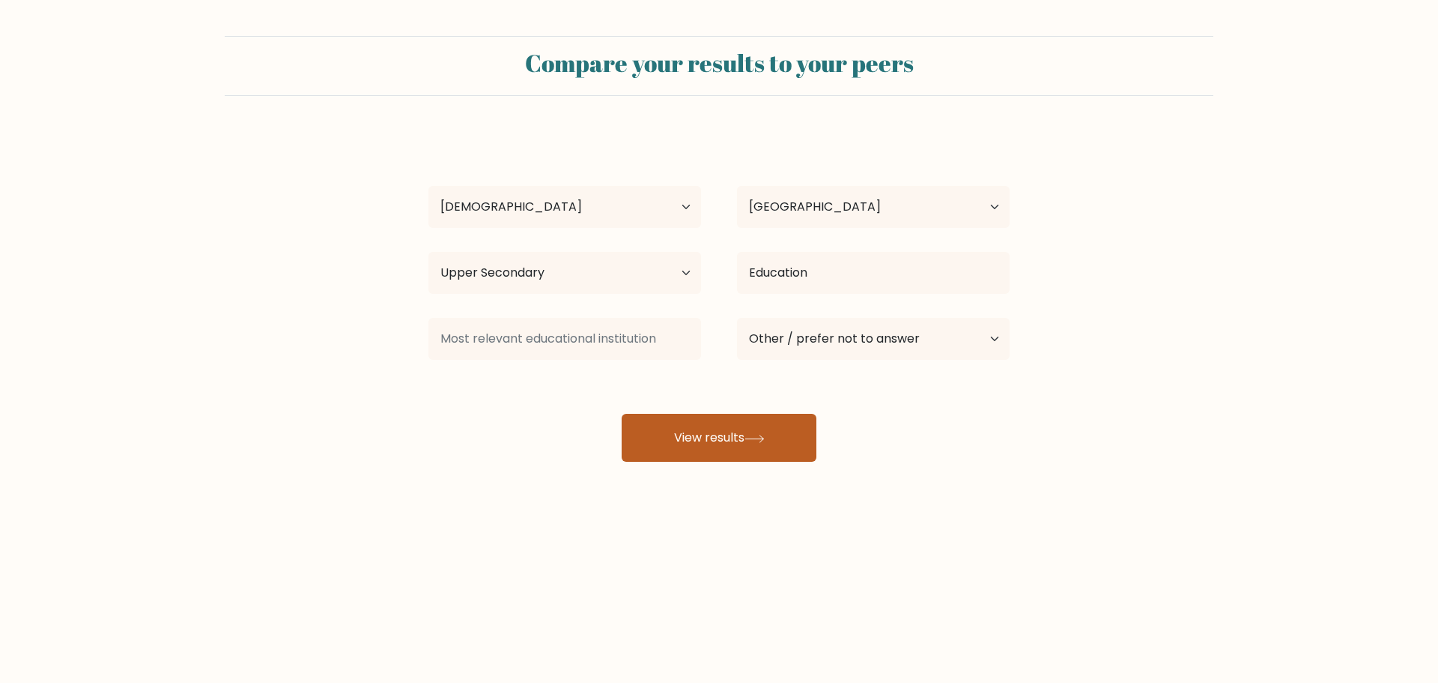
click at [710, 432] on button "View results" at bounding box center [719, 438] width 195 height 48
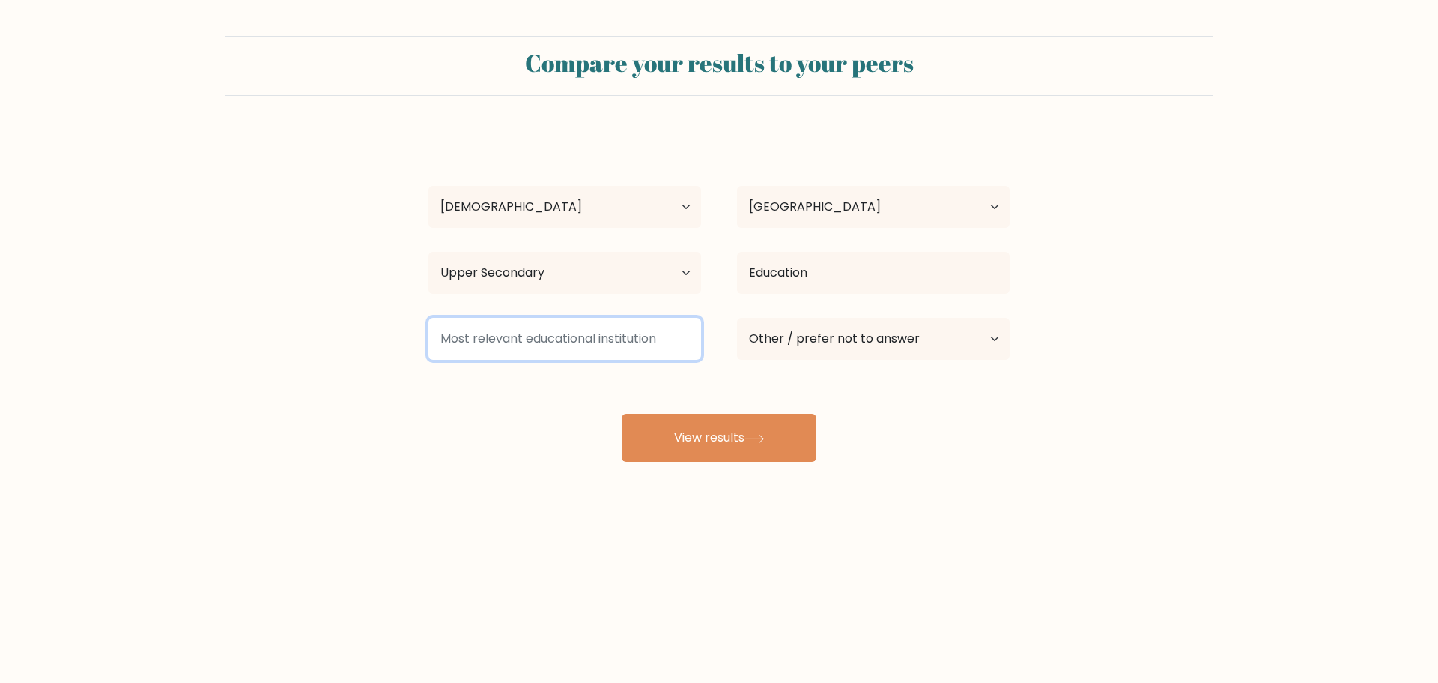
click at [534, 333] on input at bounding box center [565, 339] width 273 height 42
click at [462, 333] on input at bounding box center [565, 339] width 273 height 42
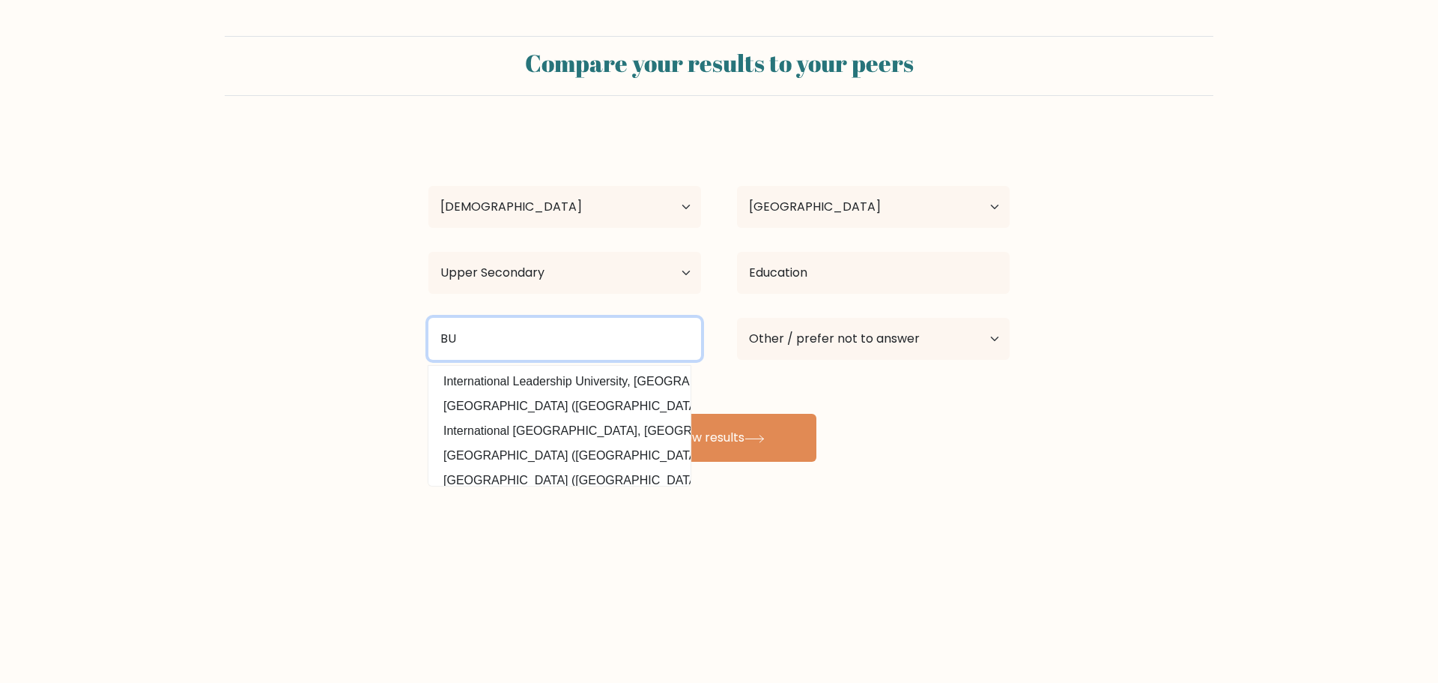
type input "B"
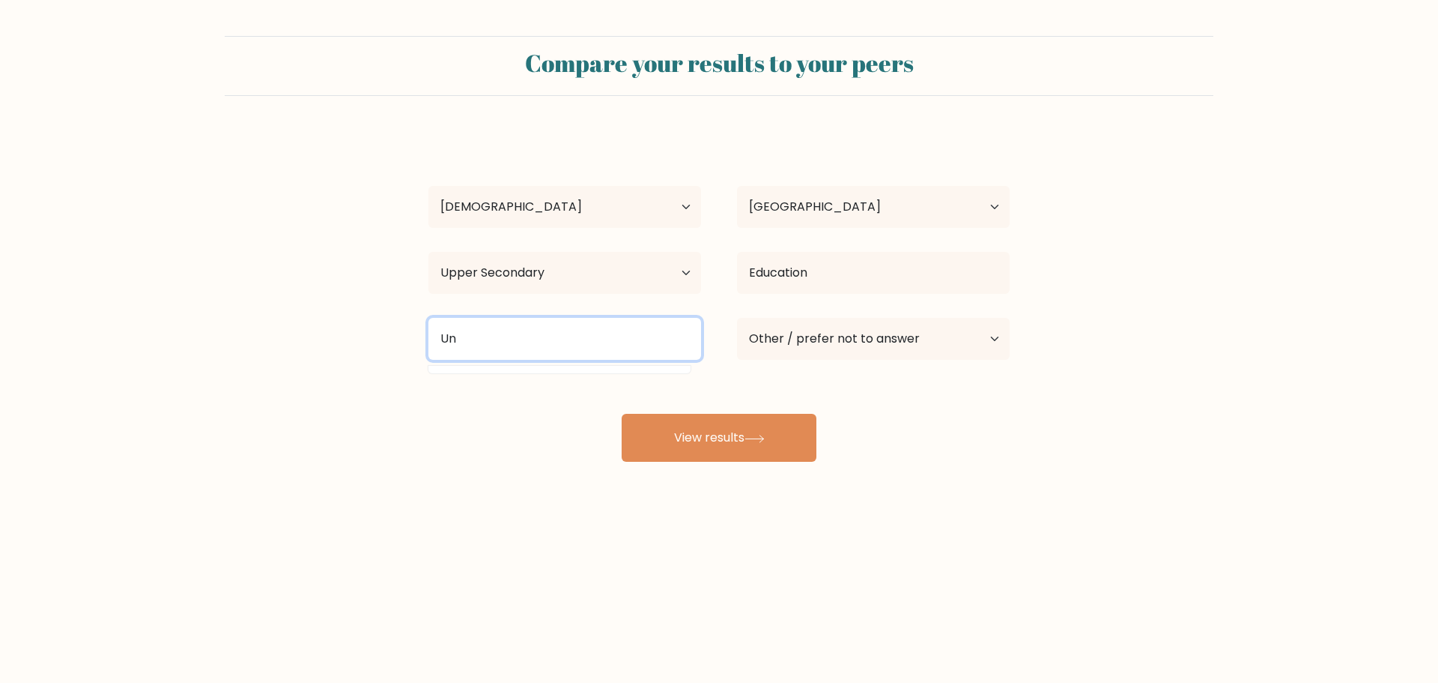
type input "U"
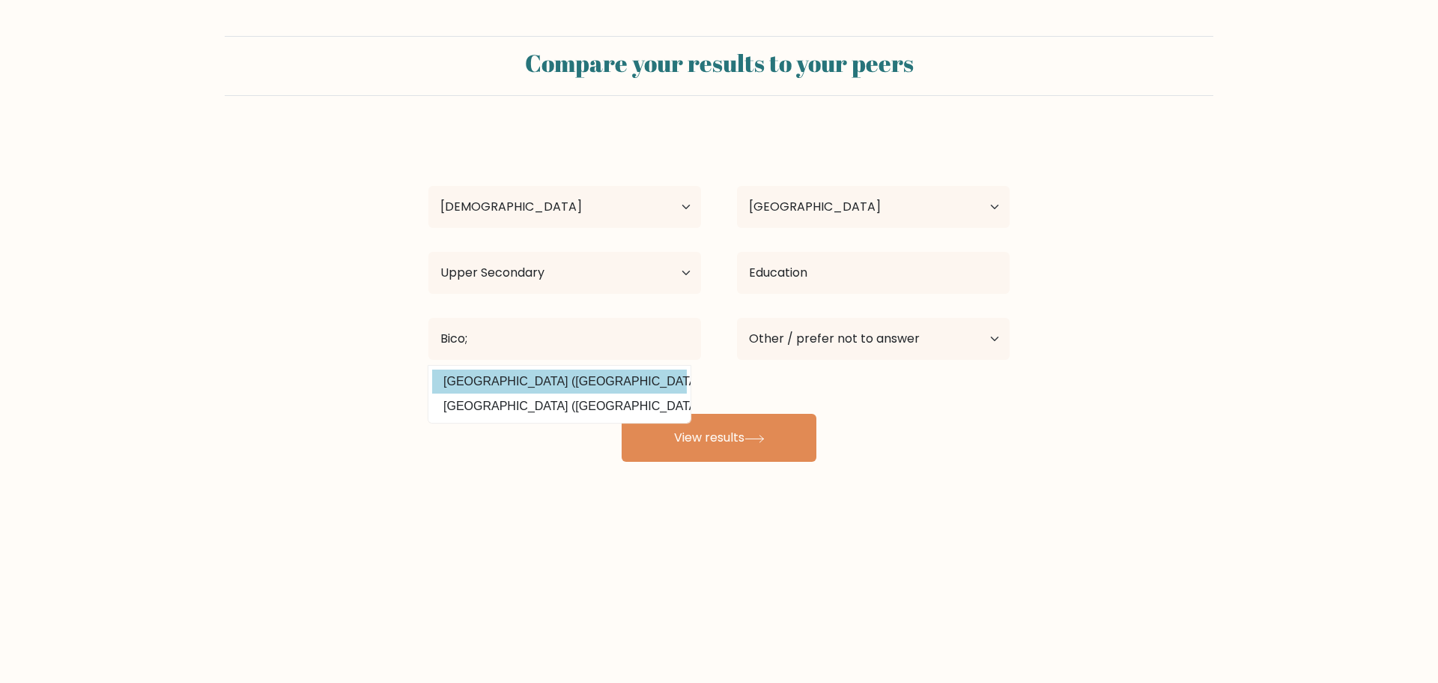
click at [590, 373] on option "Bicol University (Philippines)" at bounding box center [559, 381] width 255 height 24
type input "[GEOGRAPHIC_DATA]"
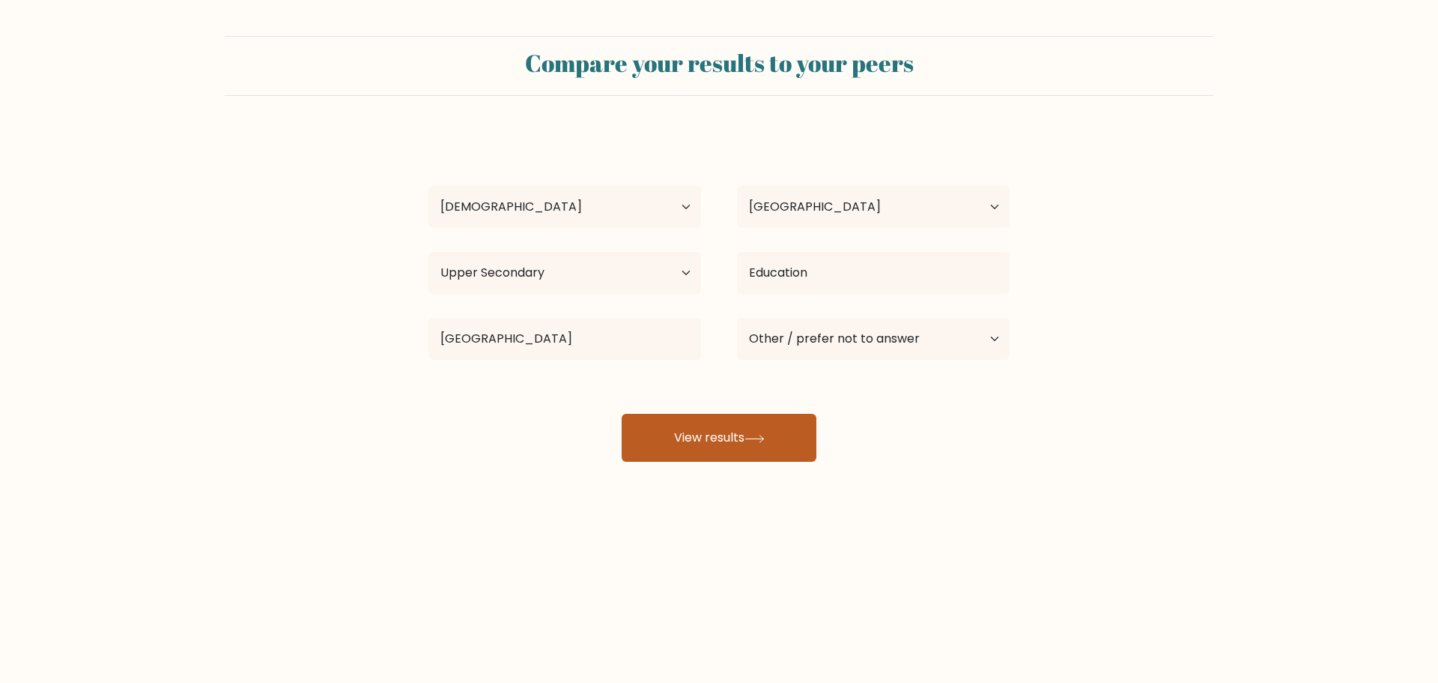
click at [707, 426] on button "View results" at bounding box center [719, 438] width 195 height 48
